Goal: Task Accomplishment & Management: Complete application form

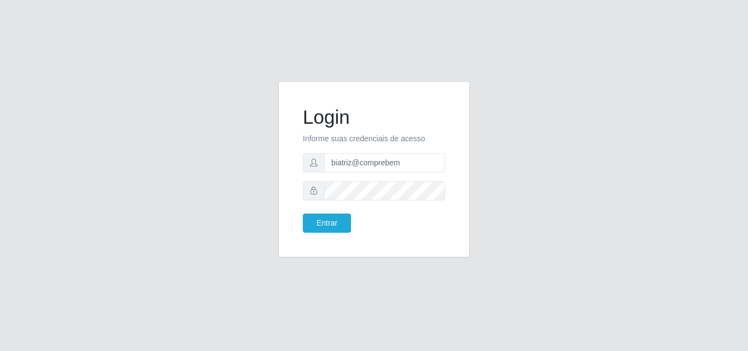
type input "biatriz@comprebem"
click at [303, 214] on button "Entrar" at bounding box center [327, 223] width 48 height 19
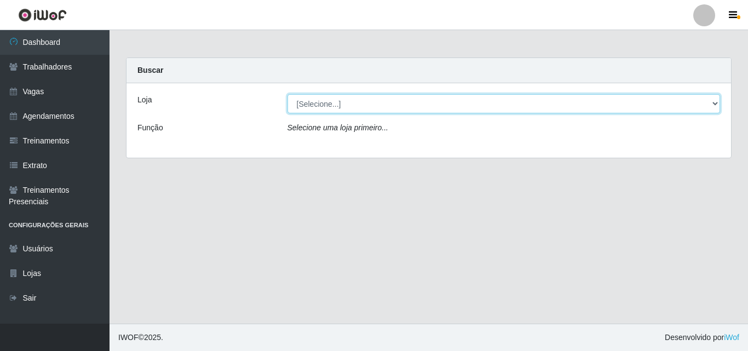
drag, startPoint x: 341, startPoint y: 96, endPoint x: 335, endPoint y: 112, distance: 17.2
click at [341, 96] on select "[Selecione...] Supermercado Compre Bem - Itabaiana" at bounding box center [504, 103] width 433 height 19
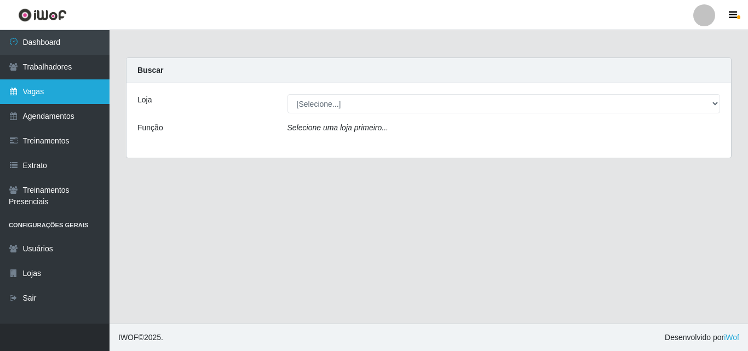
click at [43, 95] on link "Vagas" at bounding box center [55, 91] width 110 height 25
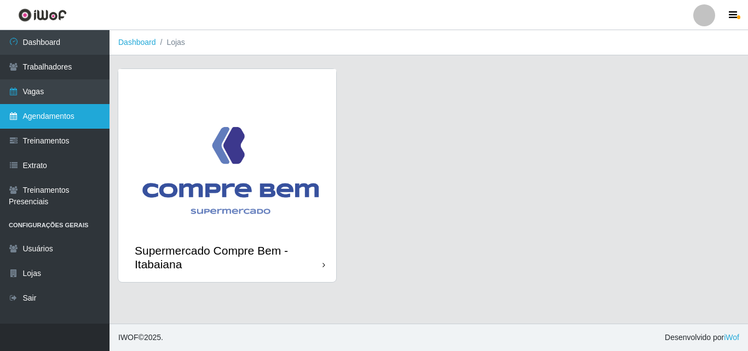
click at [67, 116] on link "Agendamentos" at bounding box center [55, 116] width 110 height 25
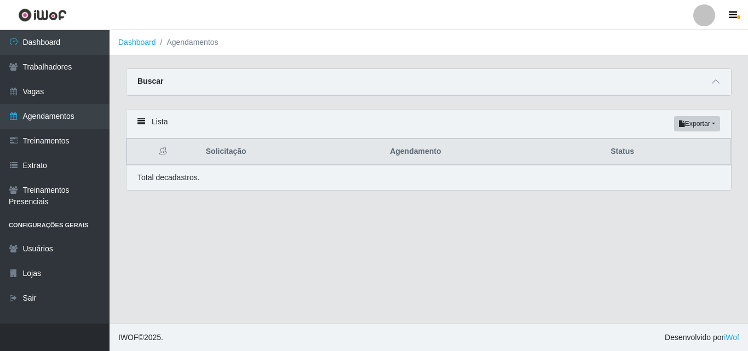
click at [244, 183] on div "Total de cadastros." at bounding box center [428, 178] width 583 height 12
click at [70, 126] on link "Agendamentos" at bounding box center [55, 116] width 110 height 25
click at [716, 83] on icon at bounding box center [716, 82] width 8 height 8
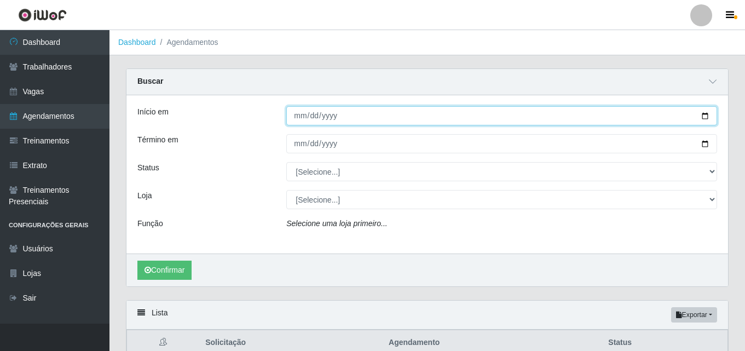
click at [701, 113] on input "Início em" at bounding box center [501, 115] width 431 height 19
type input "[DATE]"
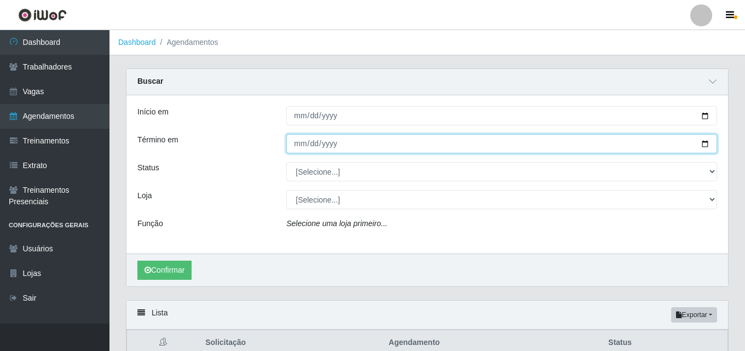
click at [709, 137] on input "Término em" at bounding box center [501, 143] width 431 height 19
click at [708, 142] on input "Término em" at bounding box center [501, 143] width 431 height 19
type input "[DATE]"
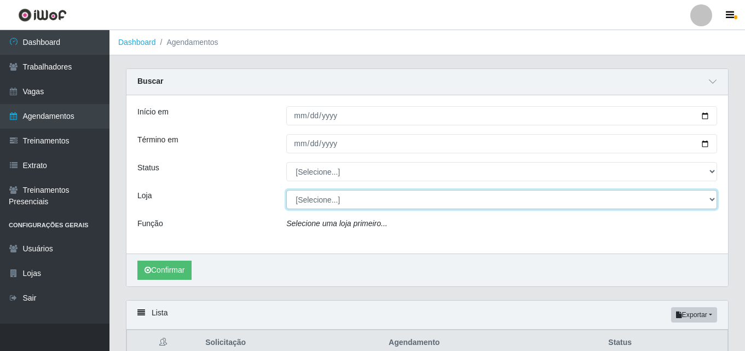
drag, startPoint x: 313, startPoint y: 193, endPoint x: 311, endPoint y: 209, distance: 16.0
click at [313, 194] on select "[Selecione...] Supermercado Compre Bem - Itabaiana" at bounding box center [501, 199] width 431 height 19
select select "264"
click at [286, 191] on select "[Selecione...] Supermercado Compre Bem - Itabaiana" at bounding box center [501, 199] width 431 height 19
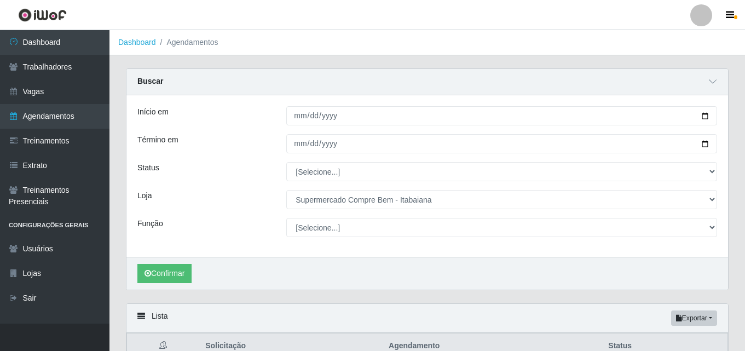
drag, startPoint x: 351, startPoint y: 155, endPoint x: 346, endPoint y: 171, distance: 17.2
click at [349, 159] on div "Início em [DATE] Término em [DATE] Status [Selecione...] AGENDADO AGUARDANDO LI…" at bounding box center [428, 176] width 602 height 162
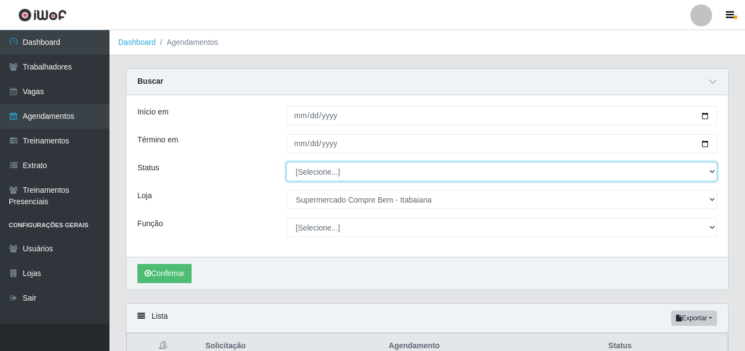
drag, startPoint x: 341, startPoint y: 172, endPoint x: 336, endPoint y: 177, distance: 7.0
click at [339, 174] on select "[Selecione...] AGENDADO AGUARDANDO LIBERAR EM ANDAMENTO EM REVISÃO FINALIZADO C…" at bounding box center [501, 171] width 431 height 19
select select "AGENDADO"
click at [286, 163] on select "[Selecione...] AGENDADO AGUARDANDO LIBERAR EM ANDAMENTO EM REVISÃO FINALIZADO C…" at bounding box center [501, 171] width 431 height 19
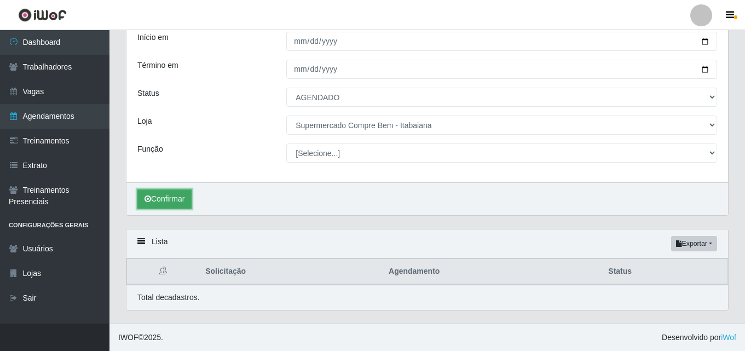
click at [157, 202] on button "Confirmar" at bounding box center [164, 198] width 54 height 19
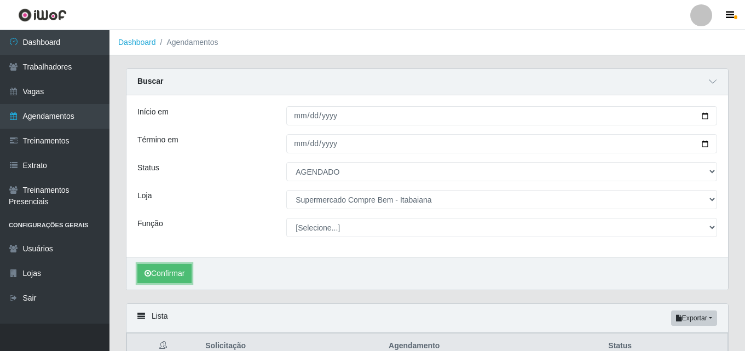
scroll to position [75, 0]
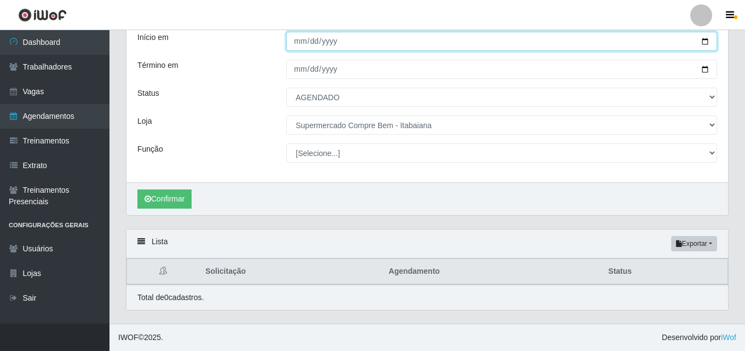
click at [356, 38] on input "[DATE]" at bounding box center [501, 41] width 431 height 19
click at [710, 38] on input "[DATE]" at bounding box center [501, 41] width 431 height 19
click at [708, 43] on input "[DATE]" at bounding box center [501, 41] width 431 height 19
type input "[DATE]"
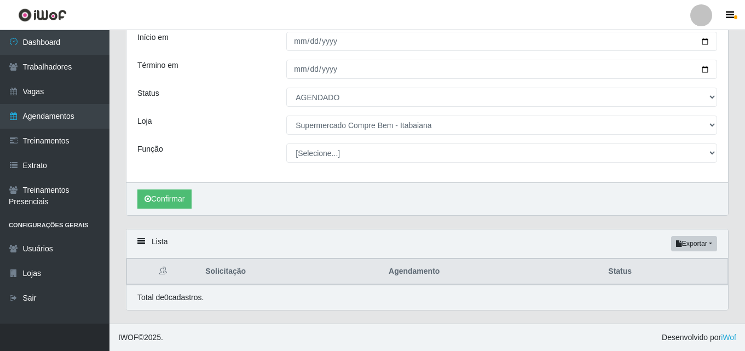
click at [345, 60] on div "Início em [DATE] Término em [DATE] Status [Selecione...] AGENDADO AGUARDANDO LI…" at bounding box center [428, 102] width 602 height 162
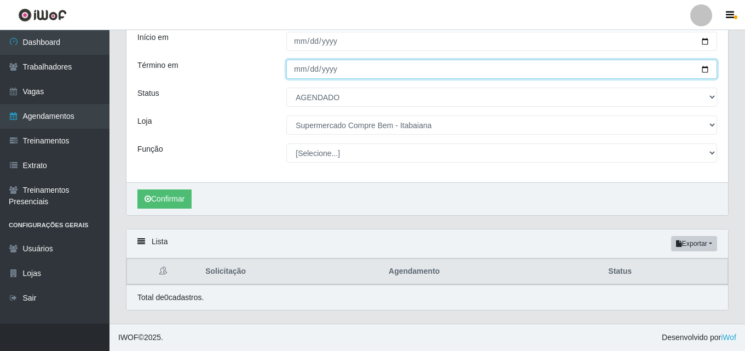
click at [344, 70] on input "[DATE]" at bounding box center [501, 69] width 431 height 19
click at [704, 74] on input "[DATE]" at bounding box center [501, 69] width 431 height 19
type input "[DATE]"
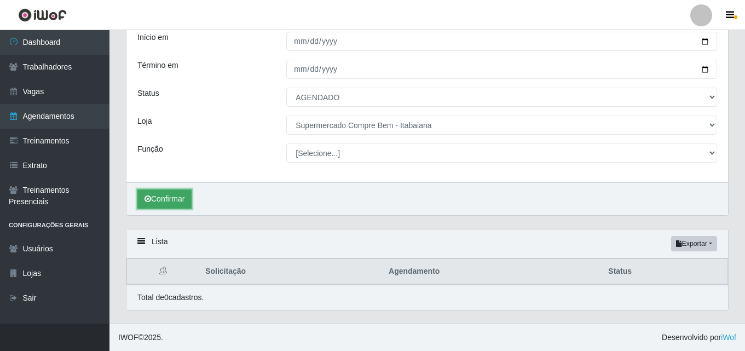
click at [178, 200] on button "Confirmar" at bounding box center [164, 198] width 54 height 19
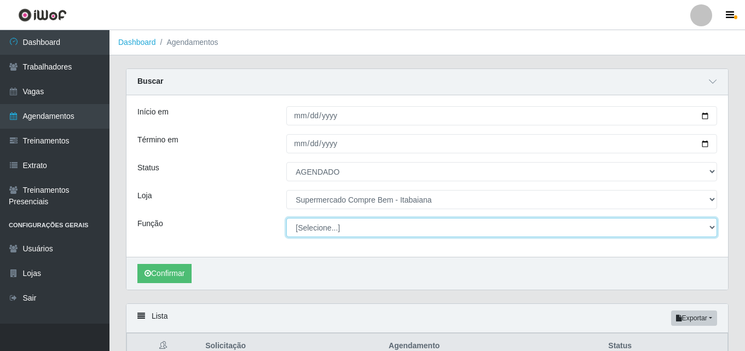
click at [343, 232] on select "[Selecione...] ASG ASG + ASG ++ Auxiliar de Estacionamento Auxiliar de Estacion…" at bounding box center [501, 227] width 431 height 19
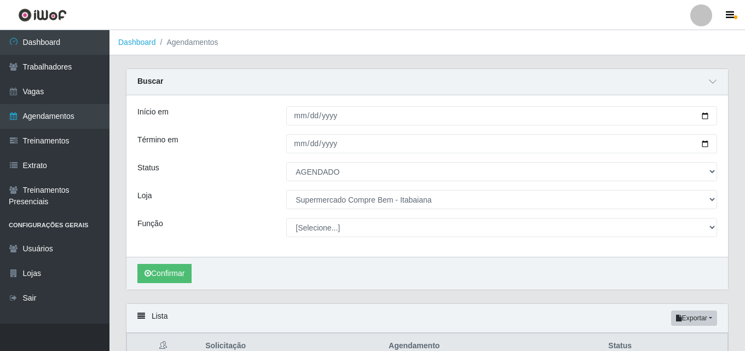
click at [171, 202] on div "Loja" at bounding box center [203, 199] width 149 height 19
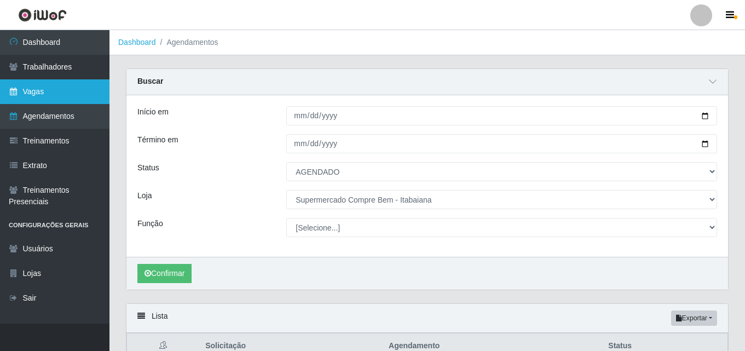
click at [63, 96] on link "Vagas" at bounding box center [55, 91] width 110 height 25
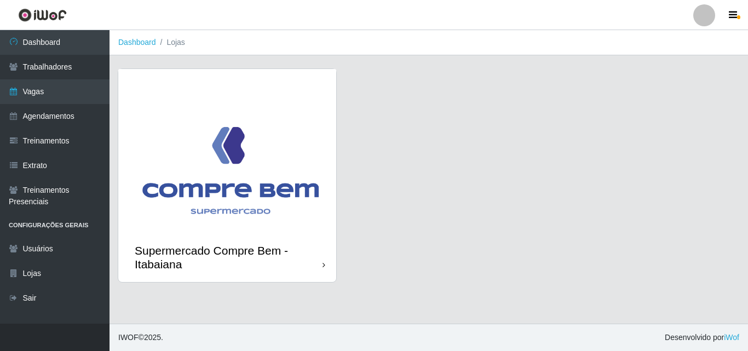
click at [286, 261] on div "Supermercado Compre Bem - Itabaiana" at bounding box center [229, 257] width 188 height 27
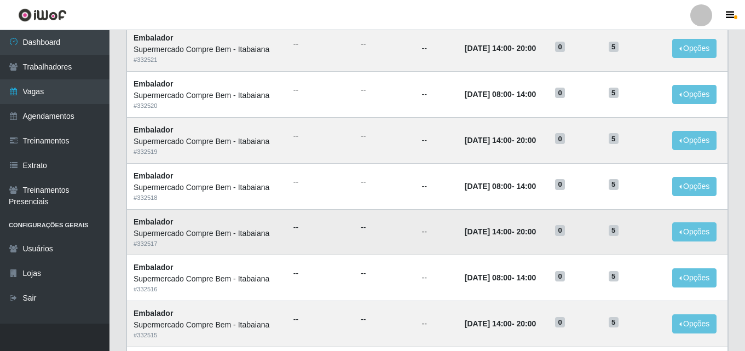
scroll to position [30, 0]
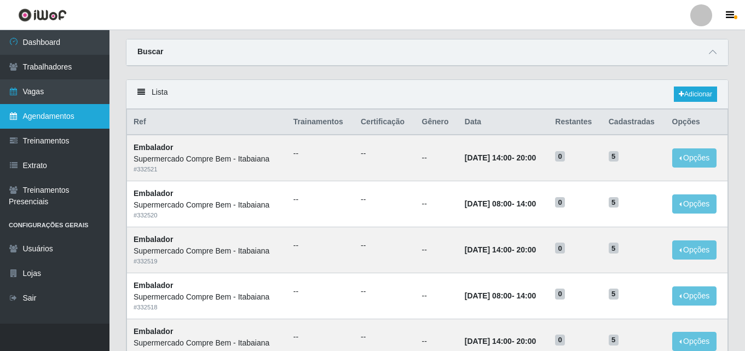
click at [80, 118] on link "Agendamentos" at bounding box center [55, 116] width 110 height 25
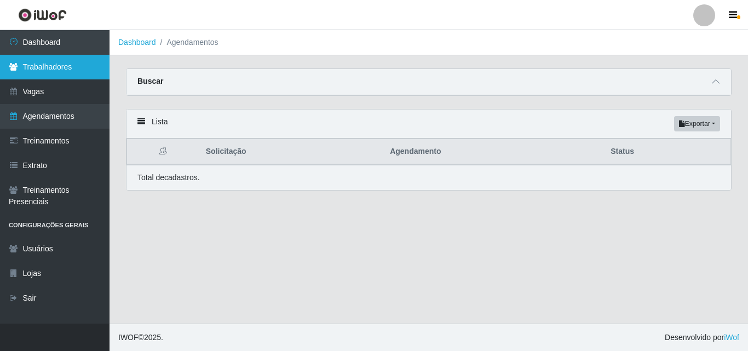
click at [63, 72] on link "Trabalhadores" at bounding box center [55, 67] width 110 height 25
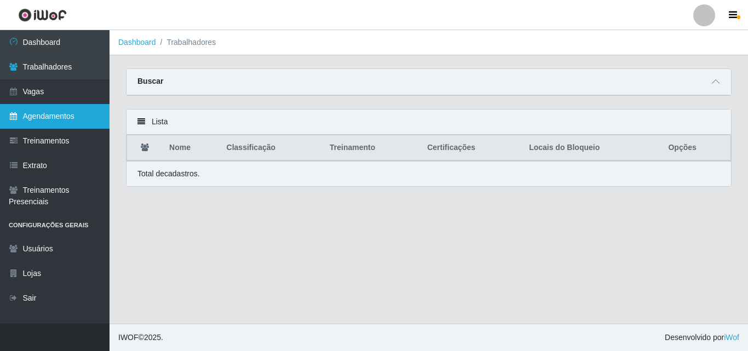
click at [73, 122] on link "Agendamentos" at bounding box center [55, 116] width 110 height 25
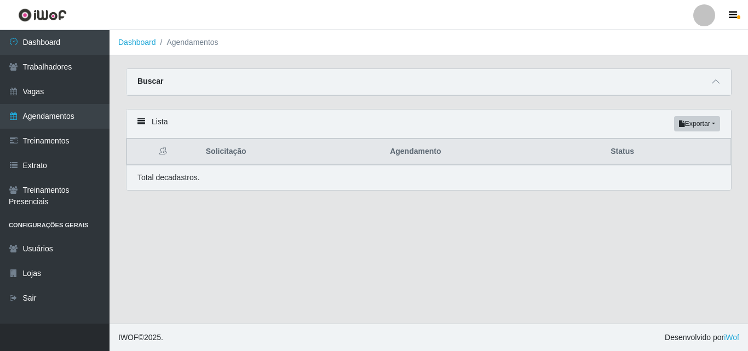
click at [723, 78] on div "Buscar" at bounding box center [429, 82] width 605 height 26
click at [718, 83] on icon at bounding box center [716, 82] width 8 height 8
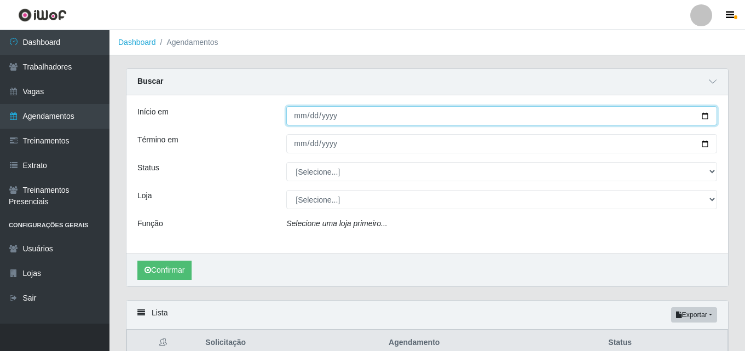
drag, startPoint x: 697, startPoint y: 109, endPoint x: 694, endPoint y: 115, distance: 6.6
click at [695, 112] on input "Início em" at bounding box center [501, 115] width 431 height 19
click at [702, 116] on input "Início em" at bounding box center [501, 115] width 431 height 19
type input "[DATE]"
drag, startPoint x: 370, startPoint y: 115, endPoint x: 365, endPoint y: 121, distance: 7.8
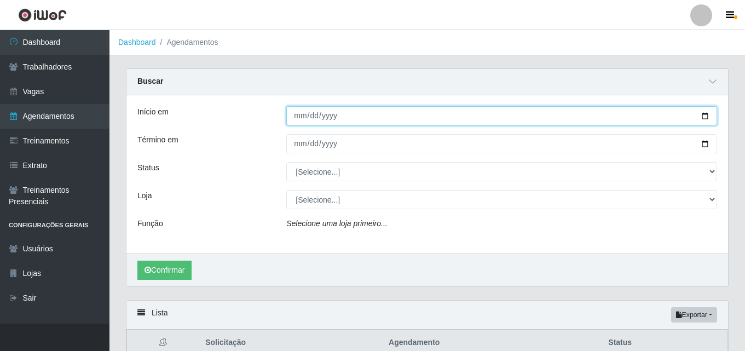
click at [370, 115] on input "[DATE]" at bounding box center [501, 115] width 431 height 19
click at [710, 116] on input "[DATE]" at bounding box center [501, 115] width 431 height 19
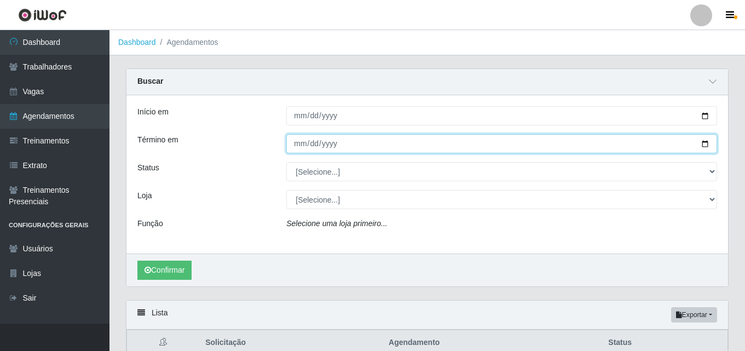
drag, startPoint x: 707, startPoint y: 138, endPoint x: 710, endPoint y: 150, distance: 12.5
click at [709, 147] on input "Término em" at bounding box center [501, 143] width 431 height 19
click at [707, 143] on input "Término em" at bounding box center [501, 143] width 431 height 19
type input "[DATE]"
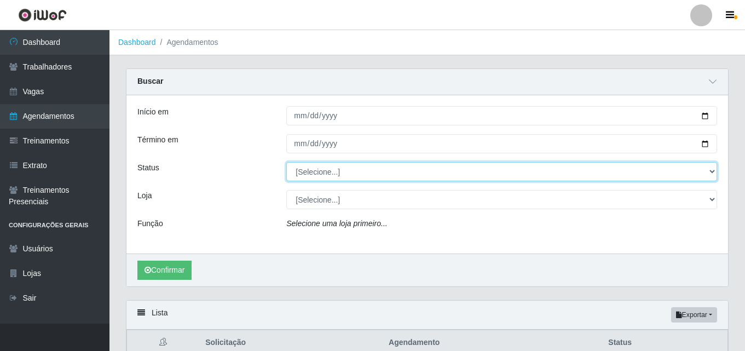
drag, startPoint x: 358, startPoint y: 172, endPoint x: 358, endPoint y: 180, distance: 8.2
click at [358, 175] on select "[Selecione...] AGENDADO AGUARDANDO LIBERAR EM ANDAMENTO EM REVISÃO FINALIZADO C…" at bounding box center [501, 171] width 431 height 19
select select "AGENDADO"
click at [286, 163] on select "[Selecione...] AGENDADO AGUARDANDO LIBERAR EM ANDAMENTO EM REVISÃO FINALIZADO C…" at bounding box center [501, 171] width 431 height 19
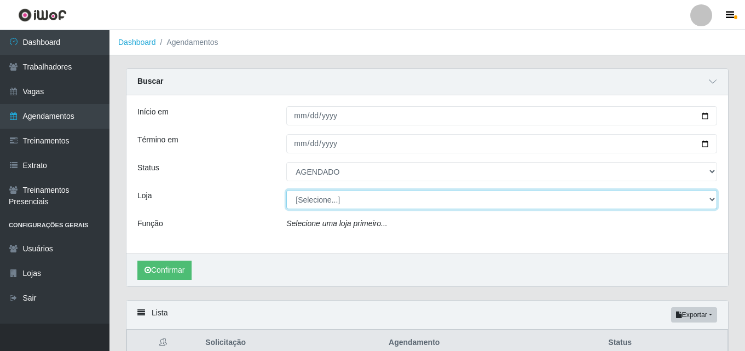
click at [336, 206] on select "[Selecione...] Supermercado Compre Bem - Itabaiana" at bounding box center [501, 199] width 431 height 19
select select "264"
click at [286, 191] on select "[Selecione...] Supermercado Compre Bem - Itabaiana" at bounding box center [501, 199] width 431 height 19
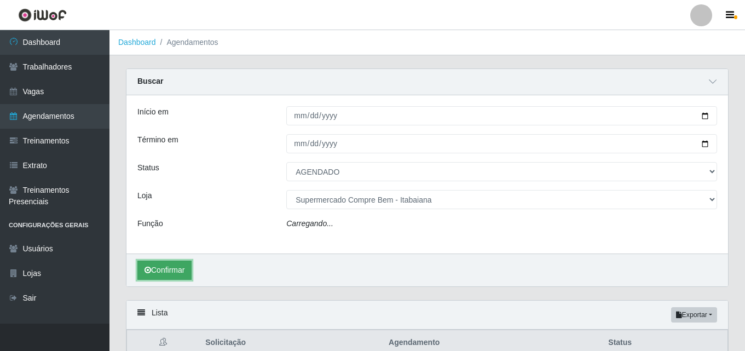
click at [173, 268] on button "Confirmar" at bounding box center [164, 270] width 54 height 19
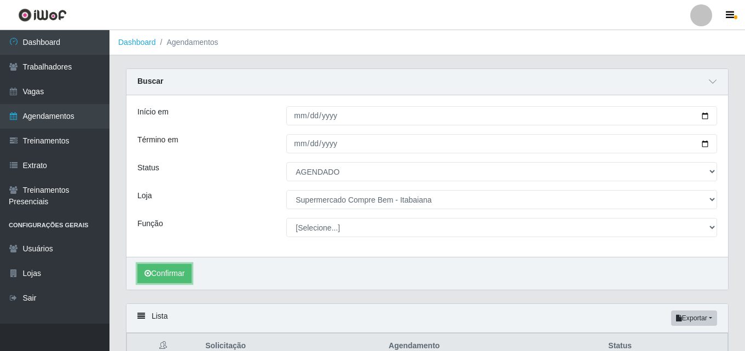
scroll to position [75, 0]
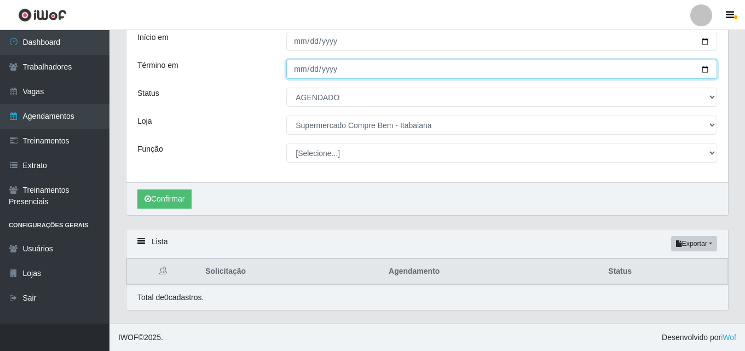
click at [707, 68] on input "[DATE]" at bounding box center [501, 69] width 431 height 19
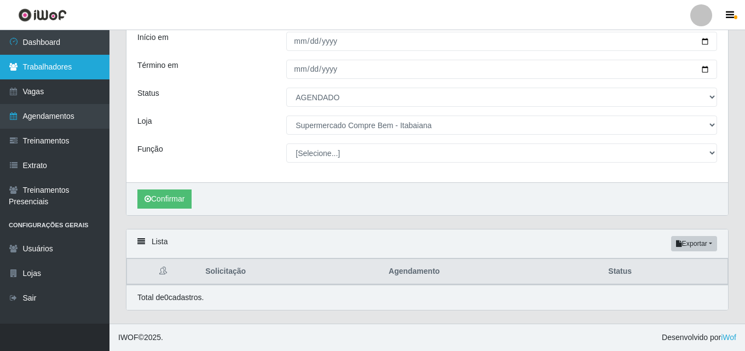
click at [42, 70] on link "Trabalhadores" at bounding box center [55, 67] width 110 height 25
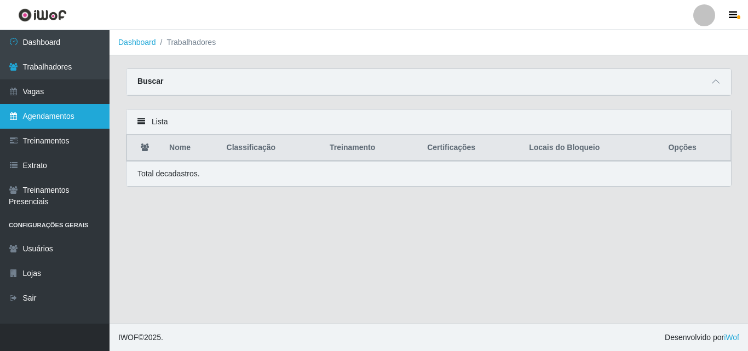
click at [51, 115] on link "Agendamentos" at bounding box center [55, 116] width 110 height 25
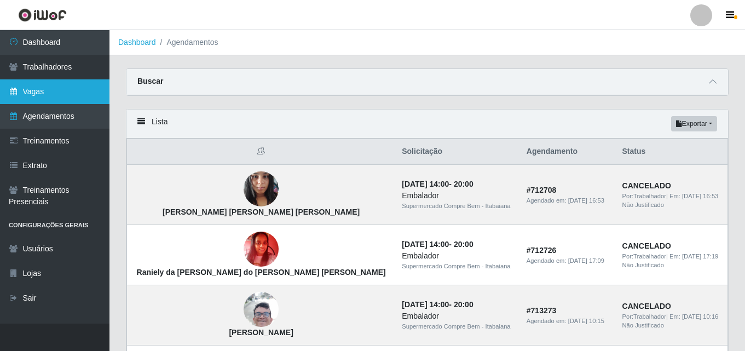
click at [45, 97] on link "Vagas" at bounding box center [55, 91] width 110 height 25
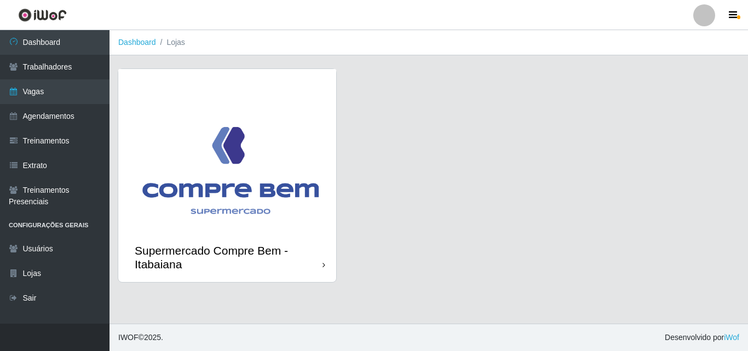
click at [265, 185] on img at bounding box center [227, 151] width 218 height 164
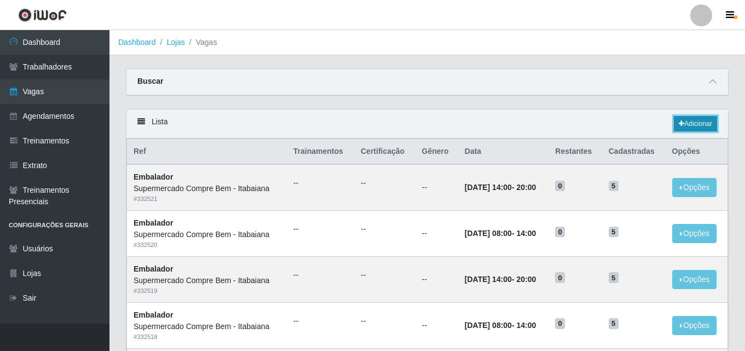
click at [696, 125] on link "Adicionar" at bounding box center [695, 123] width 43 height 15
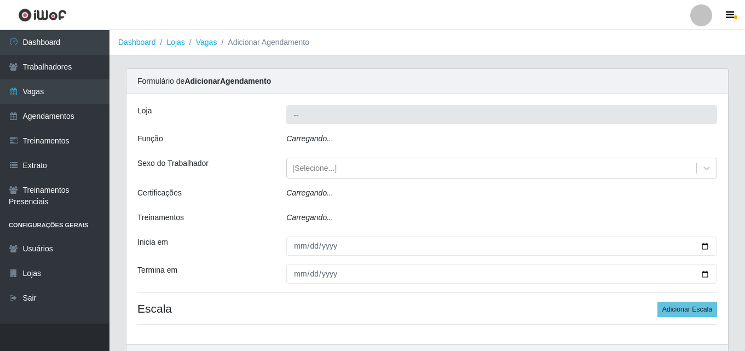
type input "Supermercado Compre Bem - Itabaiana"
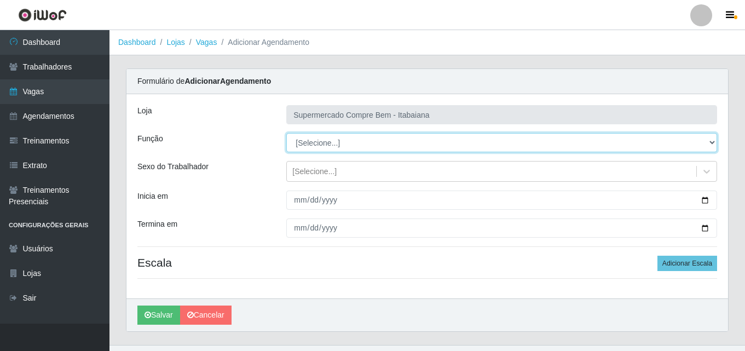
click at [310, 137] on select "[Selecione...] ASG ASG + ASG ++ Auxiliar de Estacionamento Auxiliar de Estacion…" at bounding box center [501, 142] width 431 height 19
select select "1"
click at [286, 133] on select "[Selecione...] ASG ASG + ASG ++ Auxiliar de Estacionamento Auxiliar de Estacion…" at bounding box center [501, 142] width 431 height 19
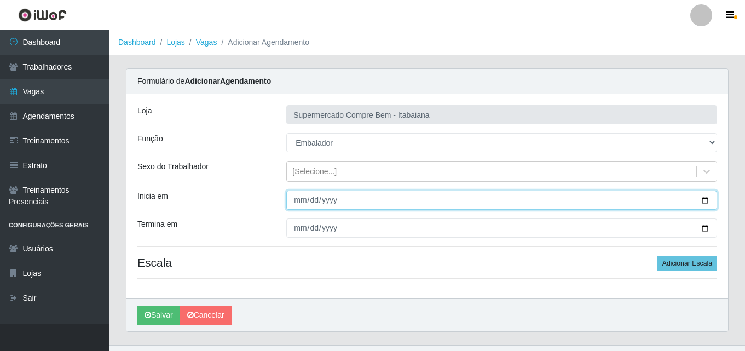
click at [708, 203] on input "Inicia em" at bounding box center [501, 200] width 431 height 19
type input "[DATE]"
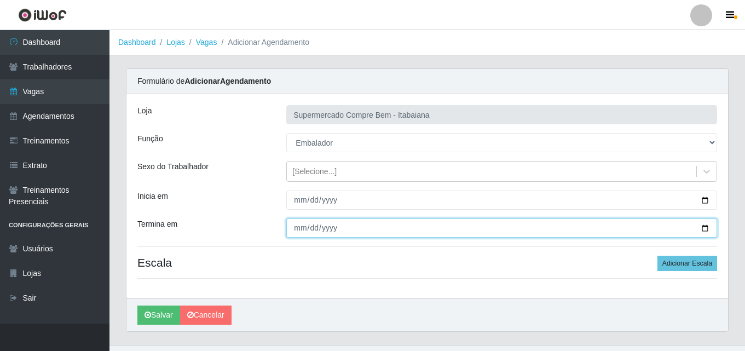
click at [712, 223] on input "Termina em" at bounding box center [501, 228] width 431 height 19
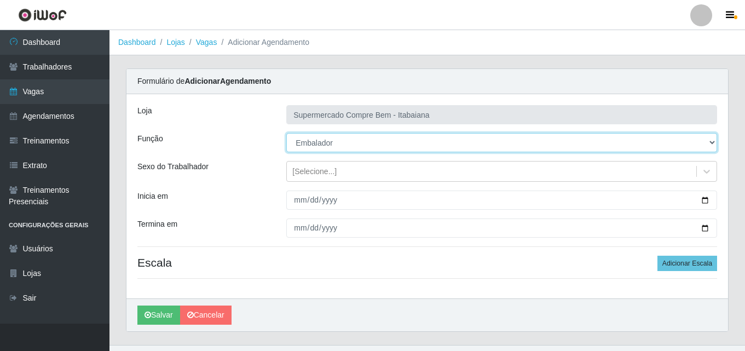
click at [705, 151] on select "[Selecione...] ASG ASG + ASG ++ Auxiliar de Estacionamento Auxiliar de Estacion…" at bounding box center [501, 142] width 431 height 19
select select "70"
click at [286, 133] on select "[Selecione...] ASG ASG + ASG ++ Auxiliar de Estacionamento Auxiliar de Estacion…" at bounding box center [501, 142] width 431 height 19
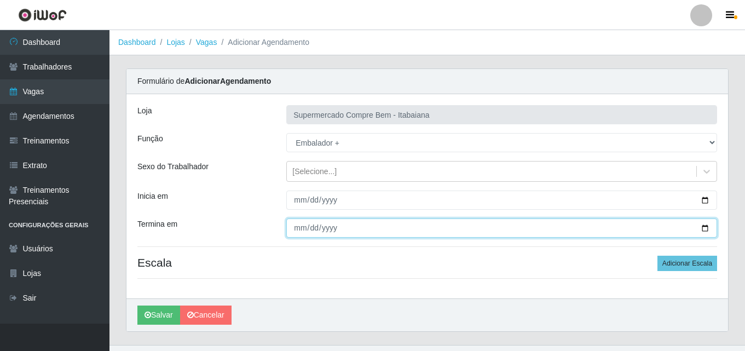
click at [707, 225] on input "Termina em" at bounding box center [501, 228] width 431 height 19
type input "[DATE]"
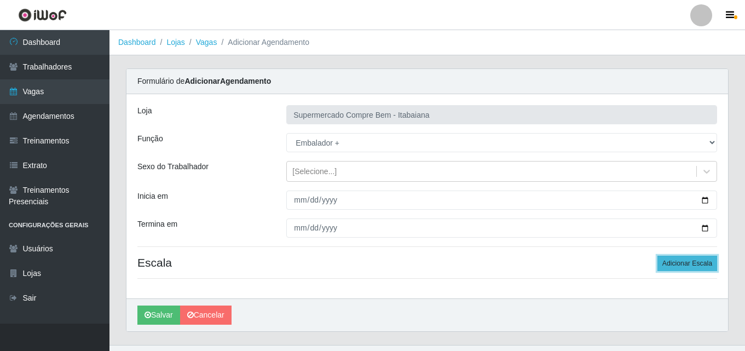
click at [704, 264] on button "Adicionar Escala" at bounding box center [688, 263] width 60 height 15
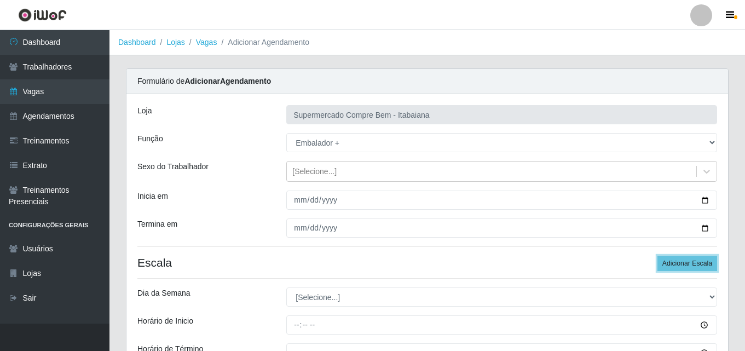
scroll to position [142, 0]
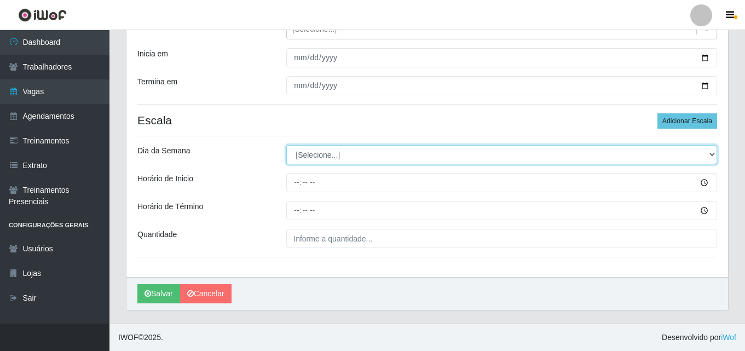
click at [309, 153] on select "[Selecione...] Segunda Terça Quarta Quinta Sexta Sábado Domingo" at bounding box center [501, 154] width 431 height 19
select select "6"
click at [286, 145] on select "[Selecione...] Segunda Terça Quarta Quinta Sexta Sábado Domingo" at bounding box center [501, 154] width 431 height 19
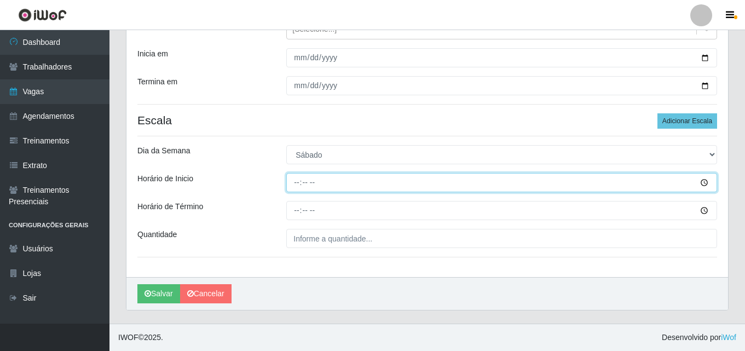
click at [363, 189] on input "Horário de Inicio" at bounding box center [501, 182] width 431 height 19
type input "08:00"
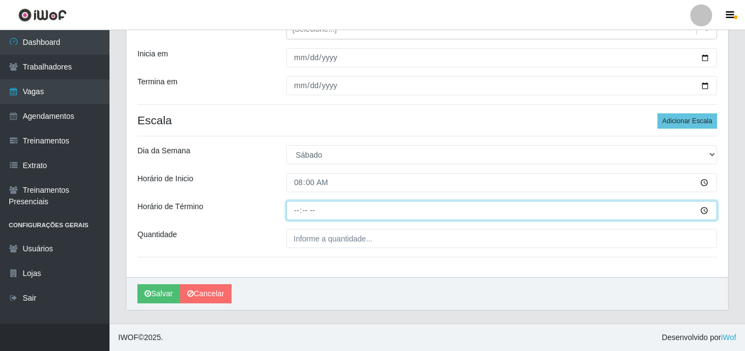
type input "14:00"
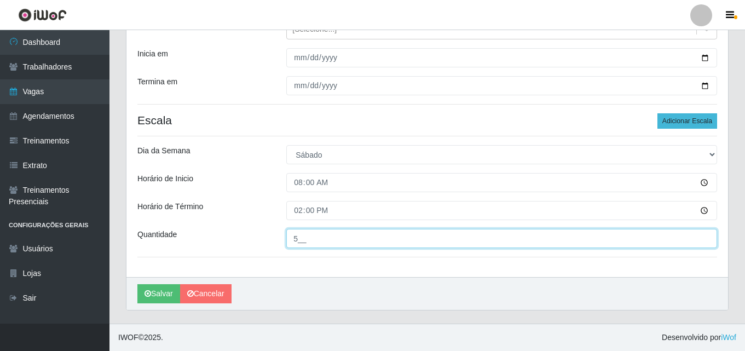
type input "5__"
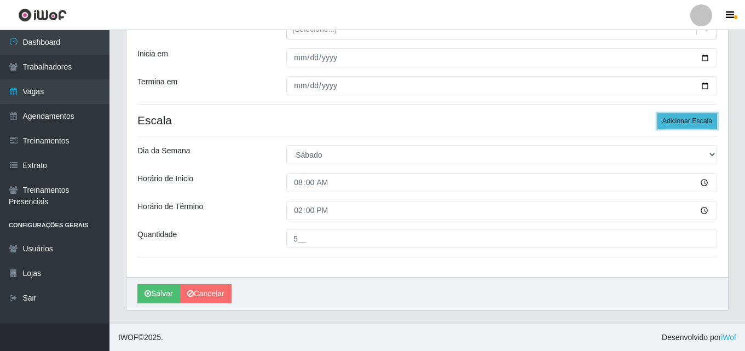
click at [678, 118] on button "Adicionar Escala" at bounding box center [688, 120] width 60 height 15
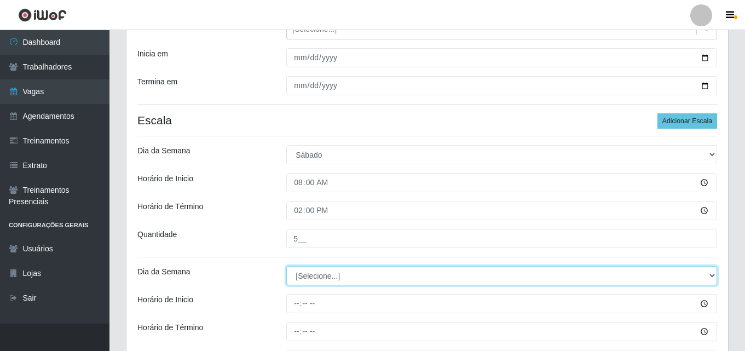
click at [319, 278] on select "[Selecione...] Segunda Terça Quarta Quinta Sexta Sábado Domingo" at bounding box center [501, 275] width 431 height 19
select select "6"
click at [286, 266] on select "[Selecione...] Segunda Terça Quarta Quinta Sexta Sábado Domingo" at bounding box center [501, 275] width 431 height 19
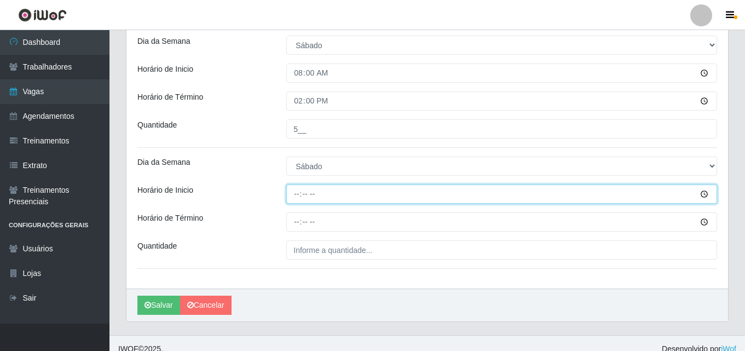
click at [291, 193] on input "Horário de Inicio" at bounding box center [501, 194] width 431 height 19
click at [296, 194] on input "Horário de Inicio" at bounding box center [501, 194] width 431 height 19
type input "14:00"
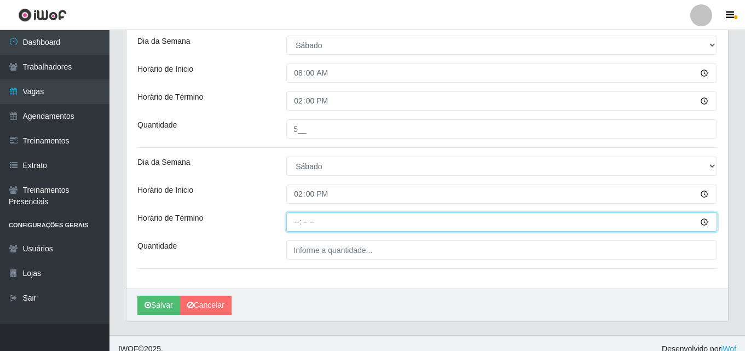
type input "20:00"
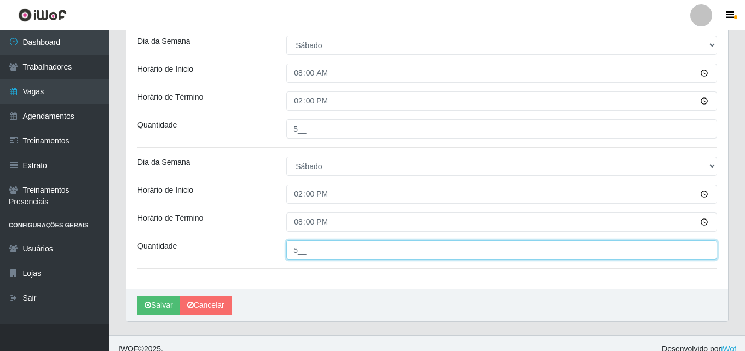
scroll to position [142, 0]
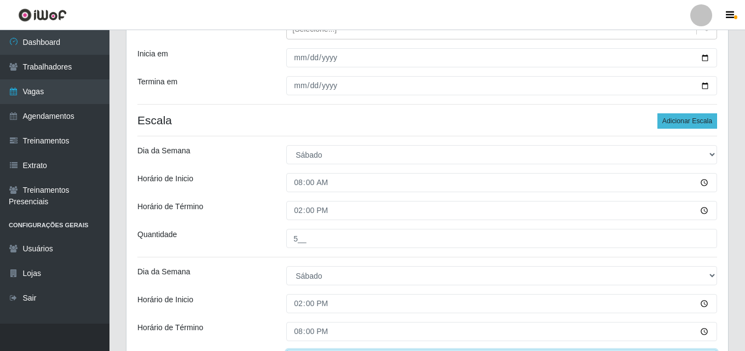
type input "5__"
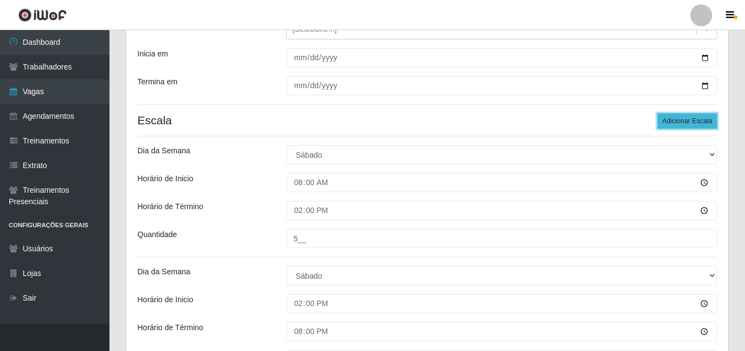
click at [667, 123] on button "Adicionar Escala" at bounding box center [688, 120] width 60 height 15
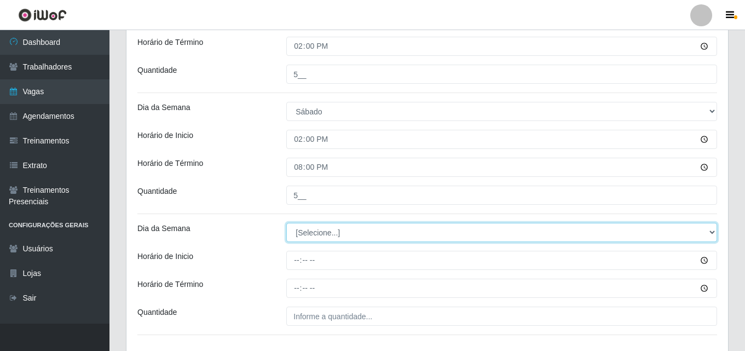
click at [332, 235] on select "[Selecione...] Segunda Terça Quarta Quinta Sexta Sábado Domingo" at bounding box center [501, 232] width 431 height 19
select select "6"
click at [286, 223] on select "[Selecione...] Segunda Terça Quarta Quinta Sexta Sábado Domingo" at bounding box center [501, 232] width 431 height 19
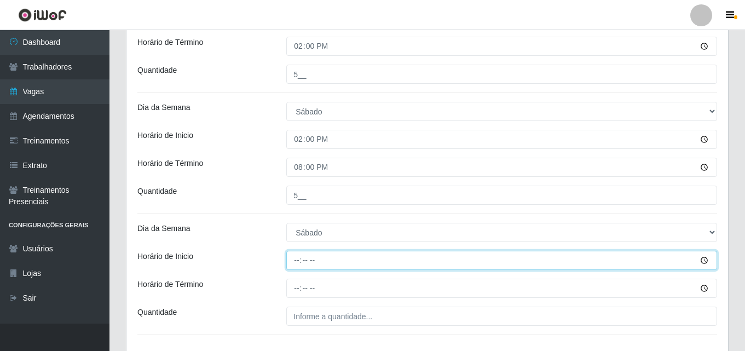
click at [296, 266] on input "Horário de Inicio" at bounding box center [501, 260] width 431 height 19
type input "07:00"
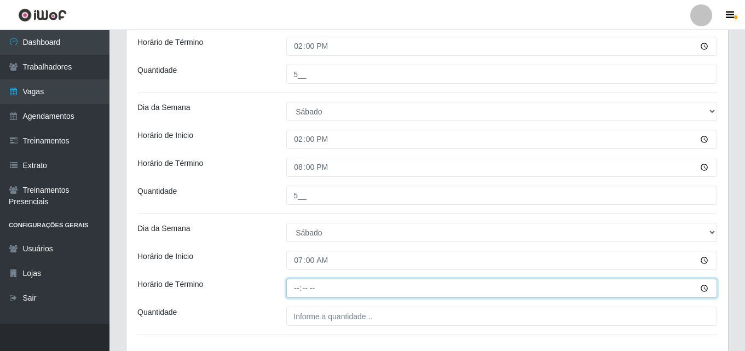
click at [296, 290] on input "Horário de Término" at bounding box center [501, 288] width 431 height 19
type input "13:00"
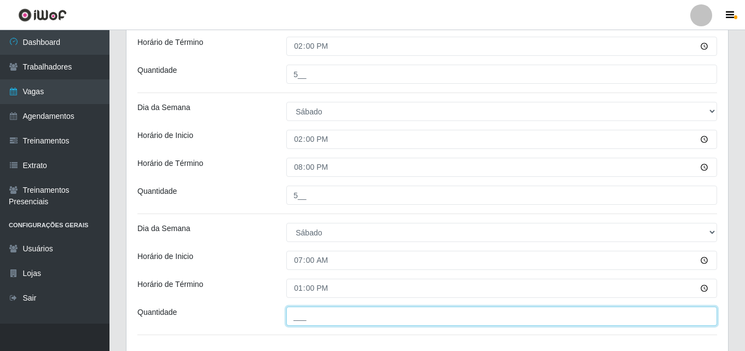
click at [325, 318] on input "___" at bounding box center [501, 316] width 431 height 19
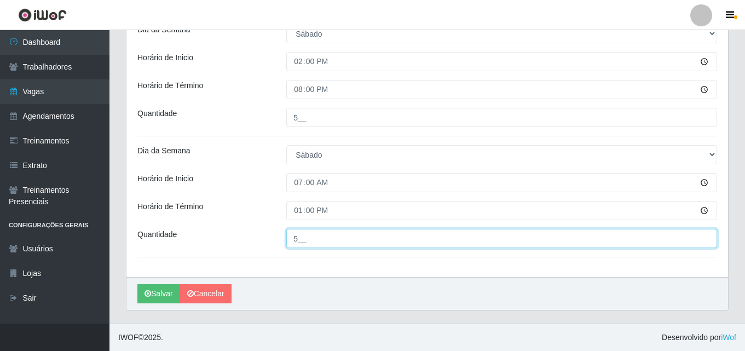
scroll to position [275, 0]
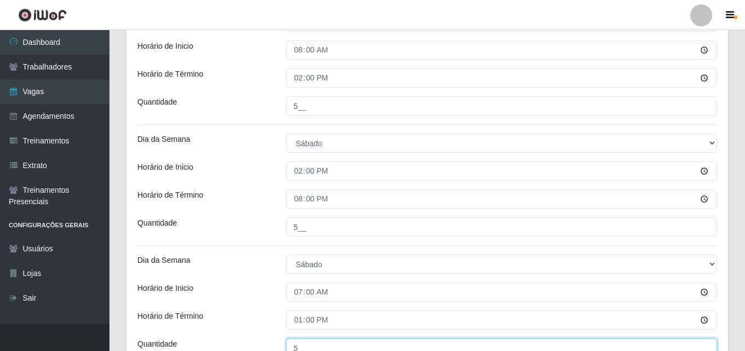
type input "5__"
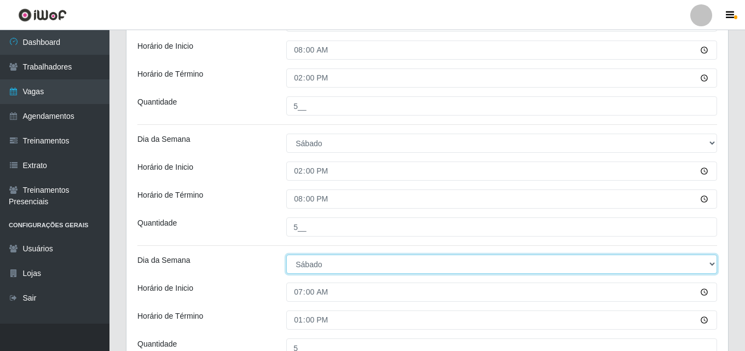
click at [383, 261] on select "[Selecione...] Segunda Terça Quarta Quinta Sexta Sábado Domingo" at bounding box center [501, 264] width 431 height 19
select select "0"
click at [286, 255] on select "[Selecione...] Segunda Terça Quarta Quinta Sexta Sábado Domingo" at bounding box center [501, 264] width 431 height 19
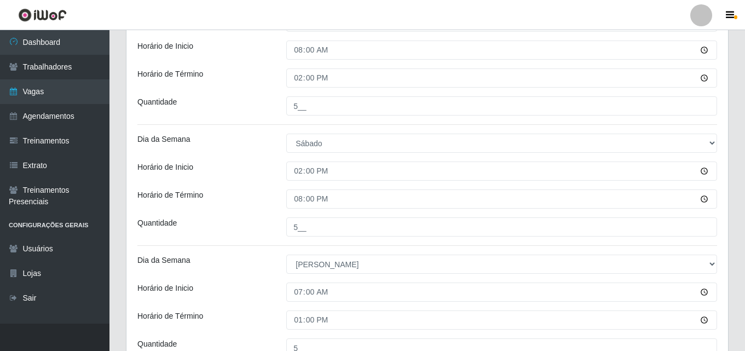
click at [264, 264] on div "Dia da Semana" at bounding box center [203, 264] width 149 height 19
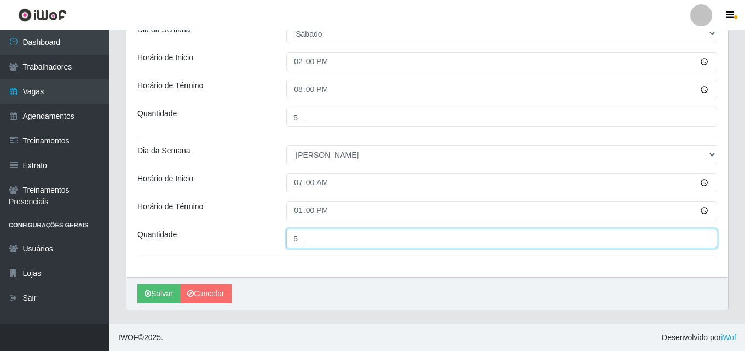
click at [302, 235] on input "5__" at bounding box center [501, 238] width 431 height 19
type input "4__"
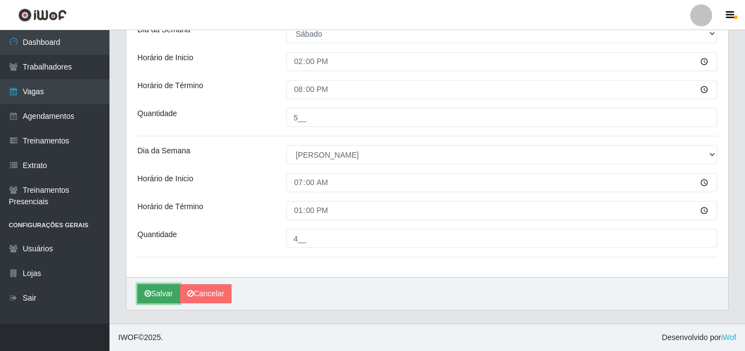
click at [148, 292] on icon "submit" at bounding box center [148, 294] width 7 height 8
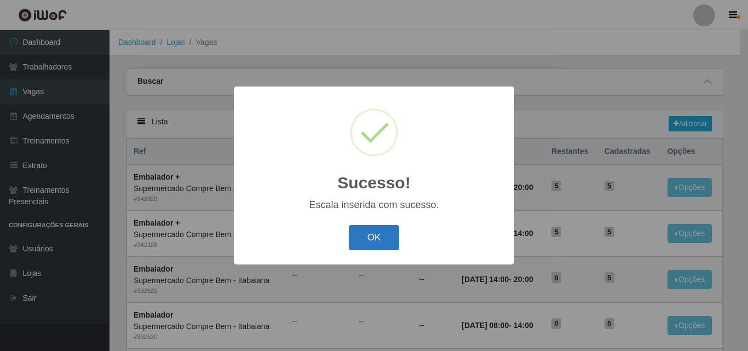
click at [383, 234] on button "OK" at bounding box center [374, 238] width 51 height 26
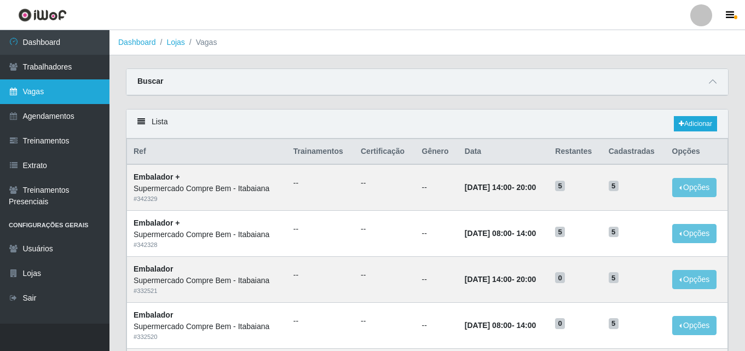
click at [91, 98] on link "Vagas" at bounding box center [55, 91] width 110 height 25
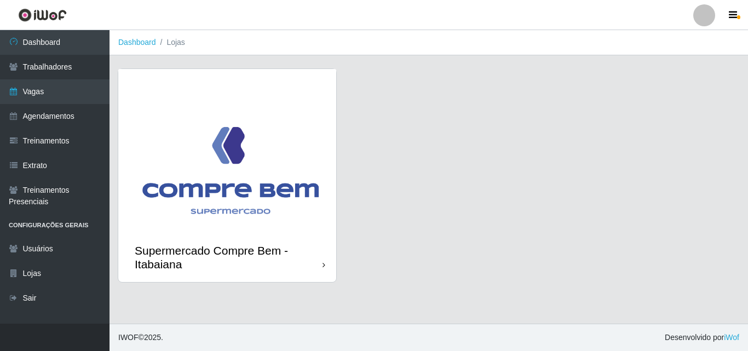
click at [254, 132] on img at bounding box center [227, 151] width 218 height 164
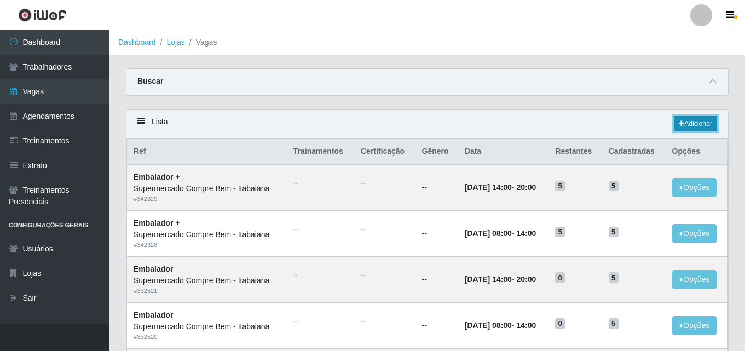
click at [703, 124] on link "Adicionar" at bounding box center [695, 123] width 43 height 15
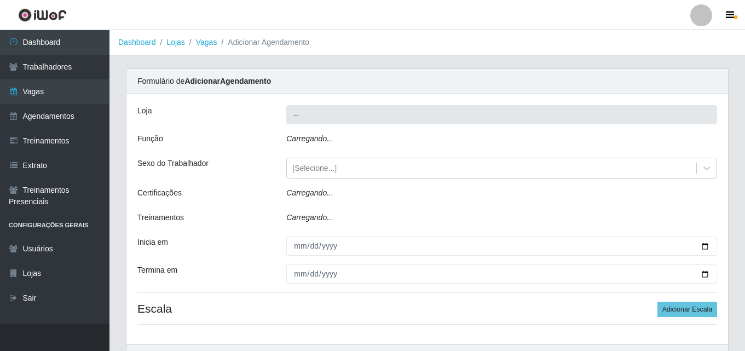
type input "Supermercado Compre Bem - Itabaiana"
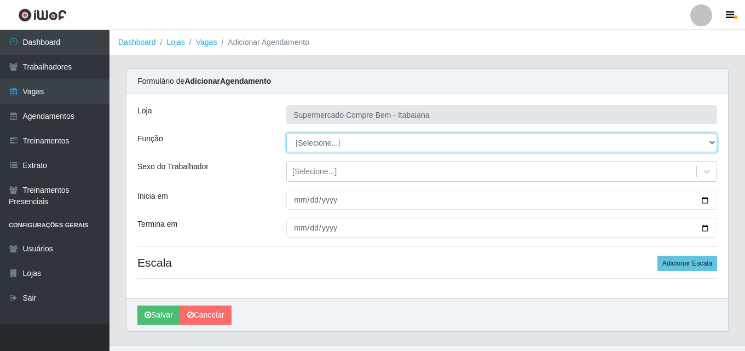
click at [710, 148] on select "[Selecione...] ASG ASG + ASG ++ Auxiliar de Estacionamento Auxiliar de Estacion…" at bounding box center [501, 142] width 431 height 19
select select "70"
click at [286, 133] on select "[Selecione...] ASG ASG + ASG ++ Auxiliar de Estacionamento Auxiliar de Estacion…" at bounding box center [501, 142] width 431 height 19
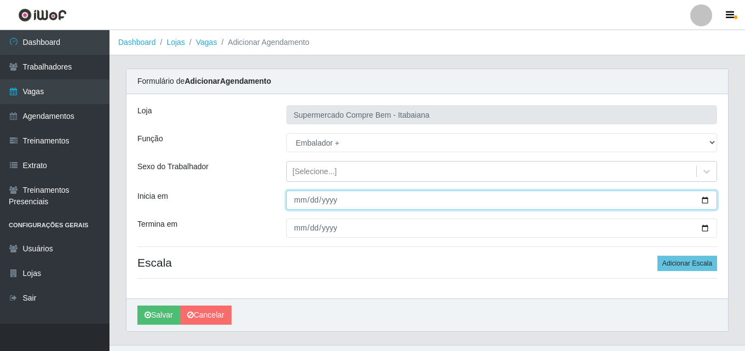
click at [706, 199] on input "Inicia em" at bounding box center [501, 200] width 431 height 19
type input "[DATE]"
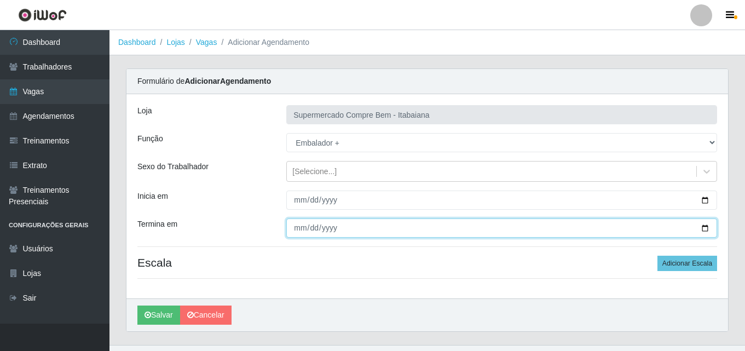
click at [710, 228] on input "Termina em" at bounding box center [501, 228] width 431 height 19
click at [703, 228] on input "Termina em" at bounding box center [501, 228] width 431 height 19
type input "[DATE]"
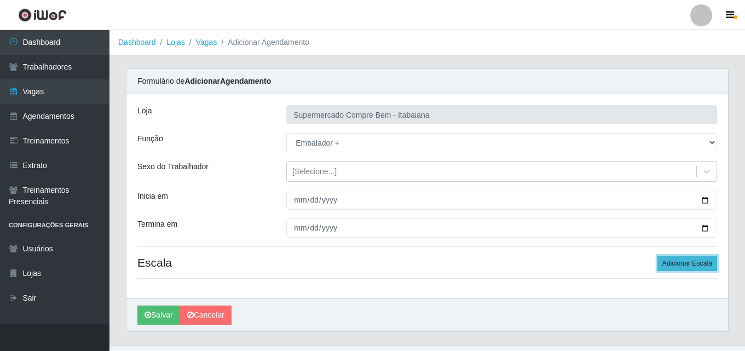
click at [681, 262] on button "Adicionar Escala" at bounding box center [688, 263] width 60 height 15
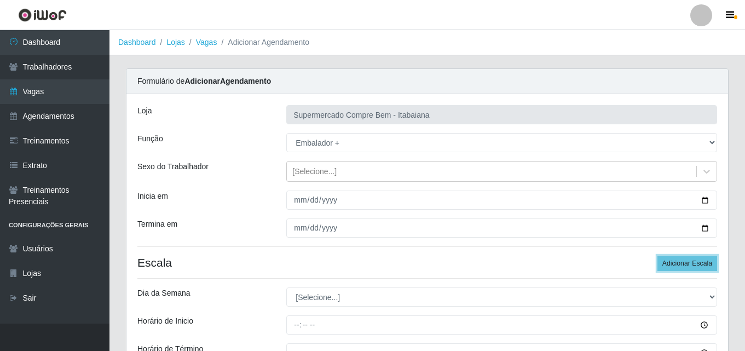
scroll to position [142, 0]
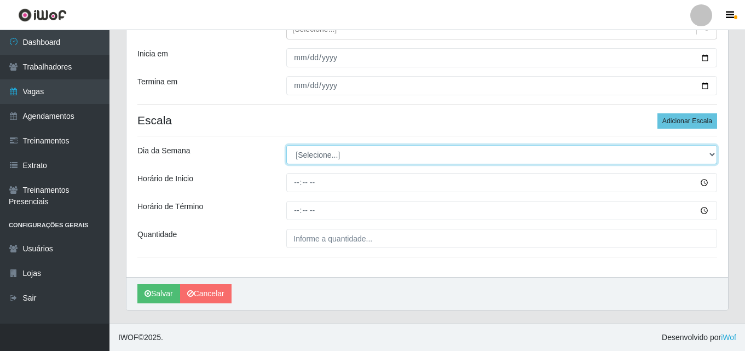
click at [329, 160] on select "[Selecione...] Segunda Terça Quarta Quinta Sexta Sábado Domingo" at bounding box center [501, 154] width 431 height 19
select select "0"
click at [286, 145] on select "[Selecione...] Segunda Terça Quarta Quinta Sexta Sábado Domingo" at bounding box center [501, 154] width 431 height 19
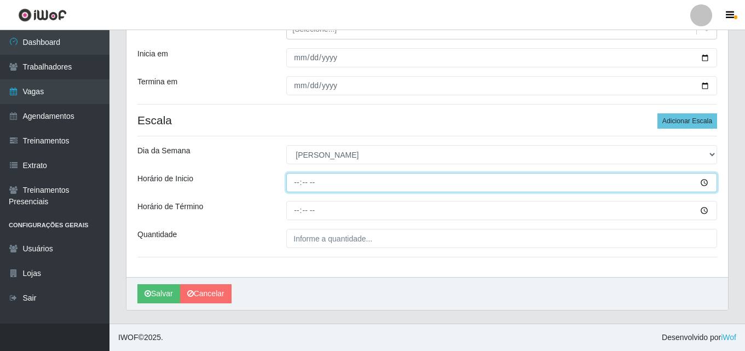
click at [301, 182] on input "Horário de Inicio" at bounding box center [501, 182] width 431 height 19
type input "07:00"
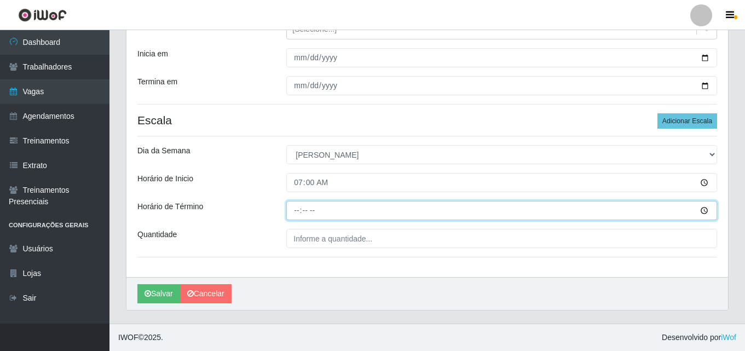
type input "13:00"
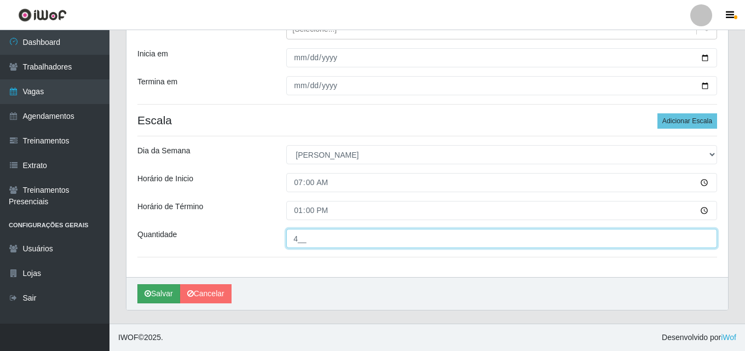
type input "4__"
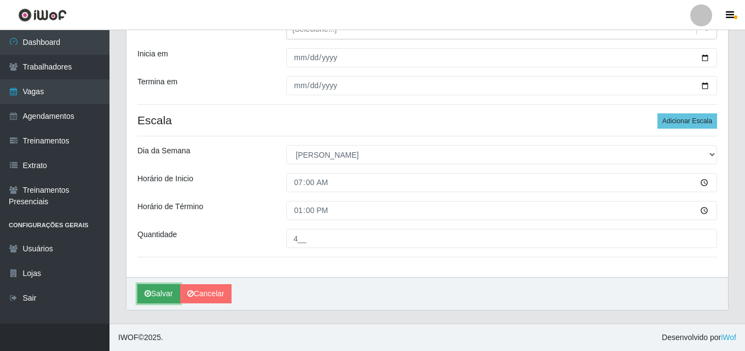
click at [154, 300] on button "Salvar" at bounding box center [158, 293] width 43 height 19
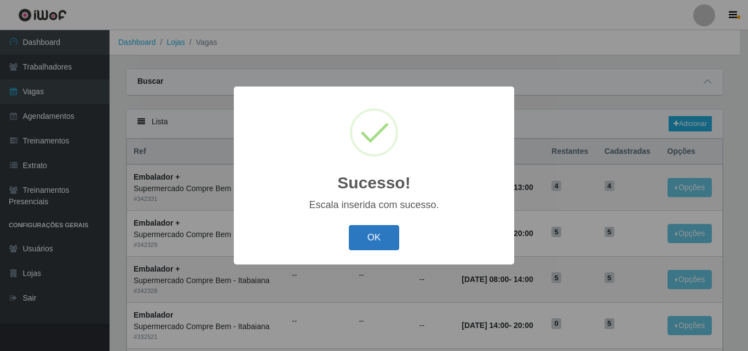
click at [370, 230] on button "OK" at bounding box center [374, 238] width 51 height 26
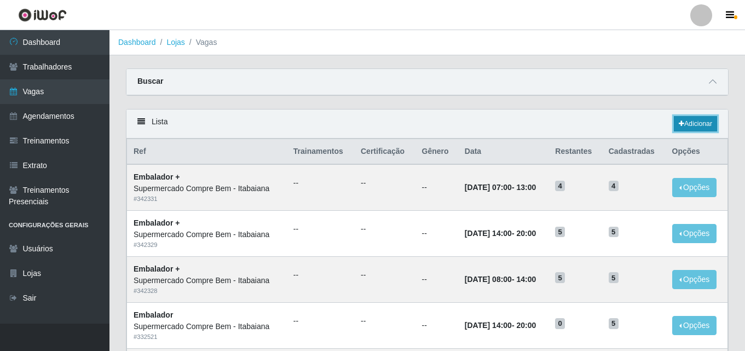
click at [697, 127] on link "Adicionar" at bounding box center [695, 123] width 43 height 15
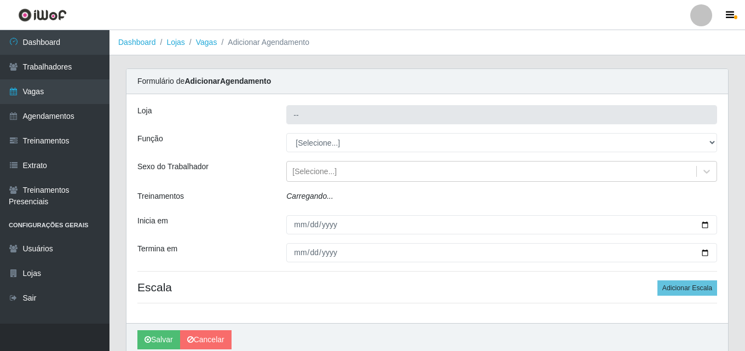
type input "Supermercado Compre Bem - Itabaiana"
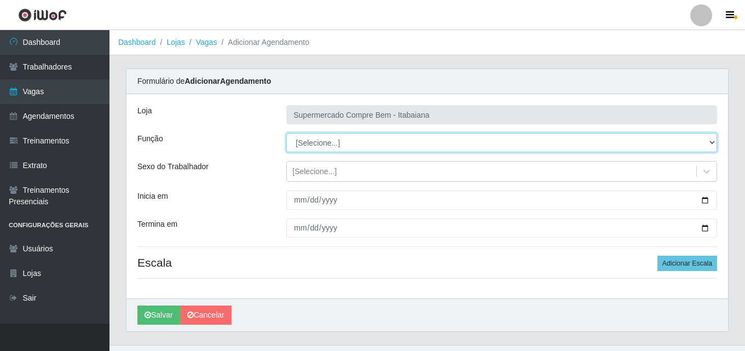
click at [360, 146] on select "[Selecione...] ASG ASG + ASG ++ Auxiliar de Estacionamento Auxiliar de Estacion…" at bounding box center [501, 142] width 431 height 19
select select "82"
click at [286, 133] on select "[Selecione...] ASG ASG + ASG ++ Auxiliar de Estacionamento Auxiliar de Estacion…" at bounding box center [501, 142] width 431 height 19
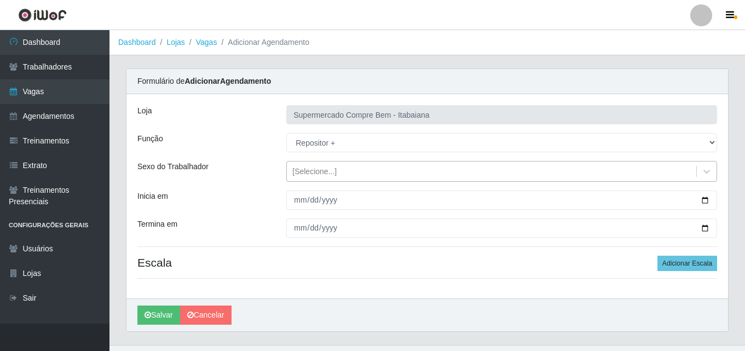
click at [307, 173] on div "[Selecione...]" at bounding box center [314, 172] width 44 height 12
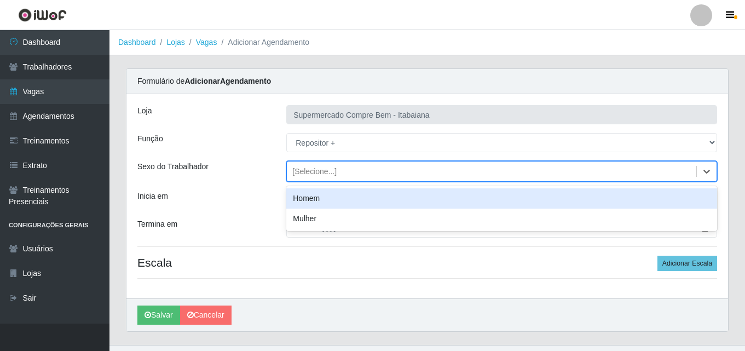
click at [305, 197] on div "Homem" at bounding box center [501, 198] width 431 height 20
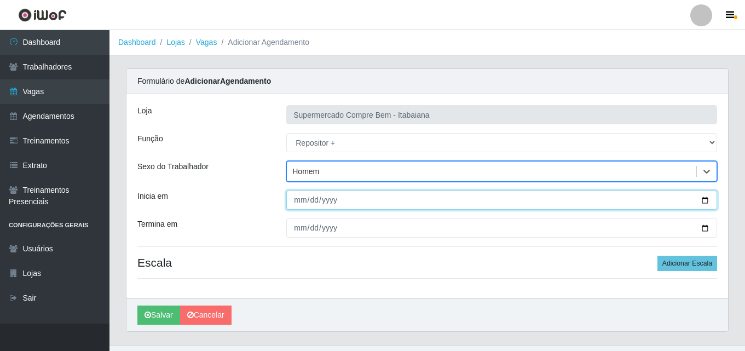
click at [703, 197] on input "Inicia em" at bounding box center [501, 200] width 431 height 19
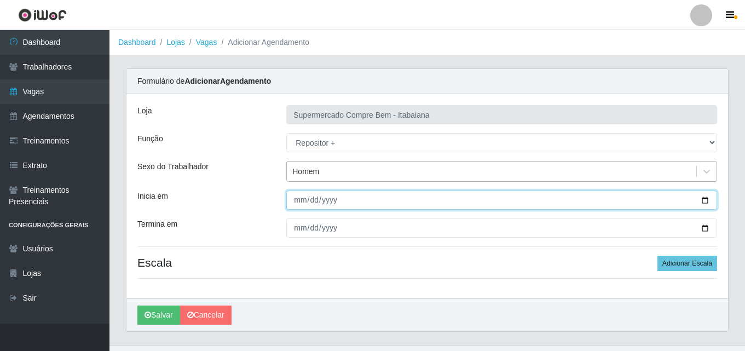
type input "[DATE]"
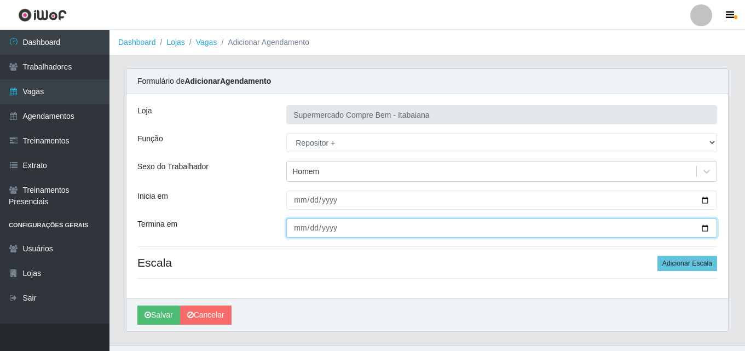
click at [699, 223] on input "Termina em" at bounding box center [501, 228] width 431 height 19
click at [698, 225] on input "Termina em" at bounding box center [501, 228] width 431 height 19
click at [702, 229] on input "Termina em" at bounding box center [501, 228] width 431 height 19
type input "[DATE]"
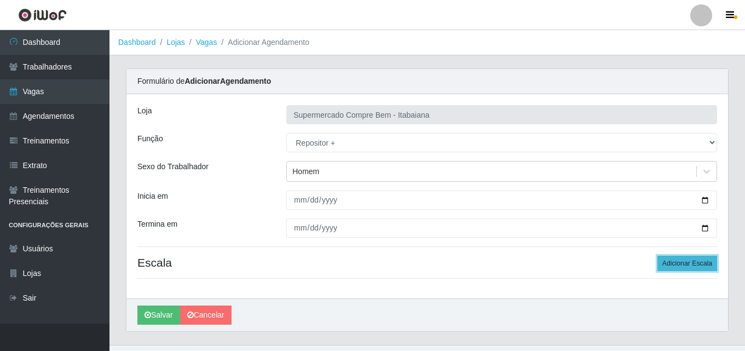
click at [684, 266] on button "Adicionar Escala" at bounding box center [688, 263] width 60 height 15
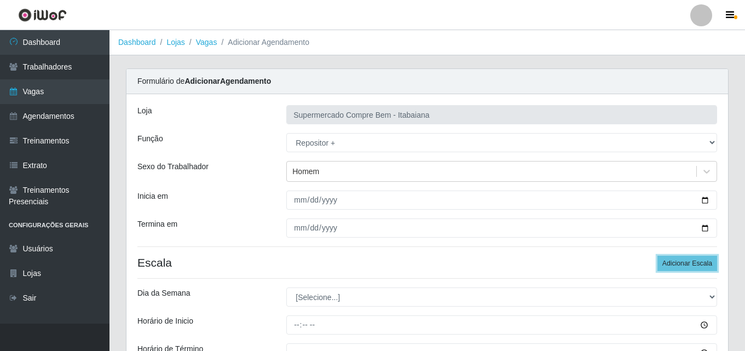
scroll to position [142, 0]
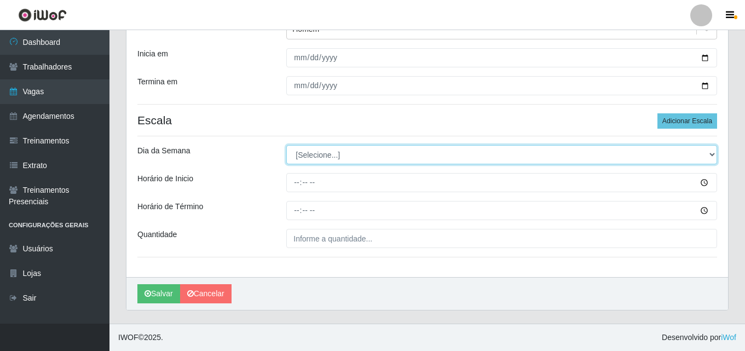
click at [313, 157] on select "[Selecione...] Segunda Terça Quarta Quinta Sexta Sábado Domingo" at bounding box center [501, 154] width 431 height 19
select select "0"
click at [286, 145] on select "[Selecione...] Segunda Terça Quarta Quinta Sexta Sábado Domingo" at bounding box center [501, 154] width 431 height 19
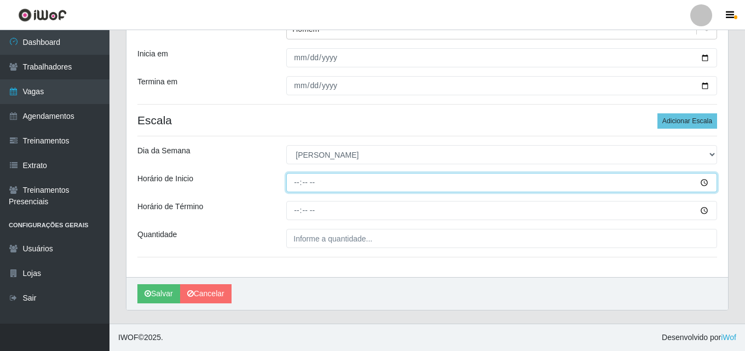
click at [302, 182] on input "Horário de Inicio" at bounding box center [501, 182] width 431 height 19
type input "07:00"
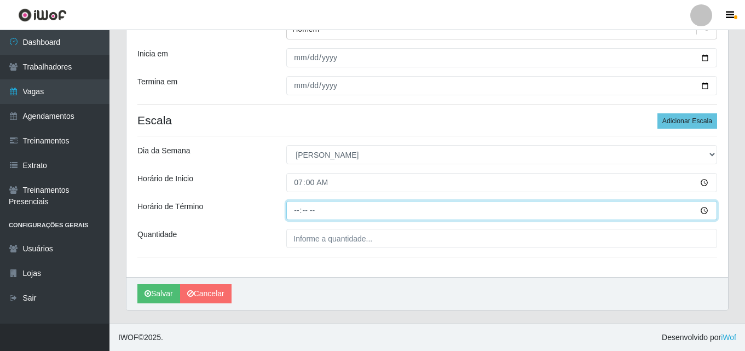
type input "13:00"
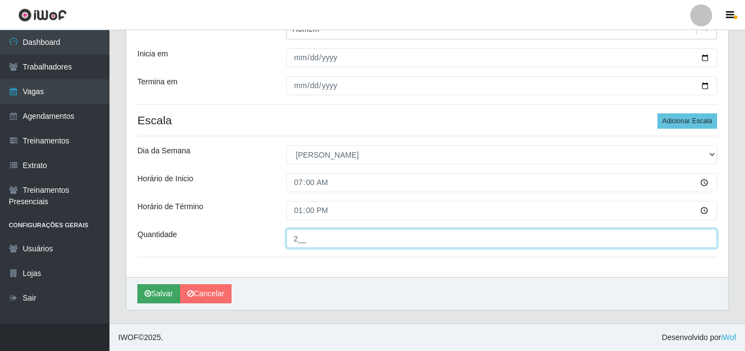
type input "2__"
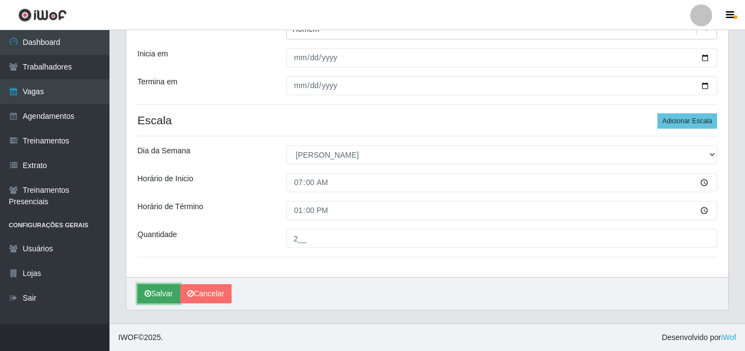
click at [162, 298] on button "Salvar" at bounding box center [158, 293] width 43 height 19
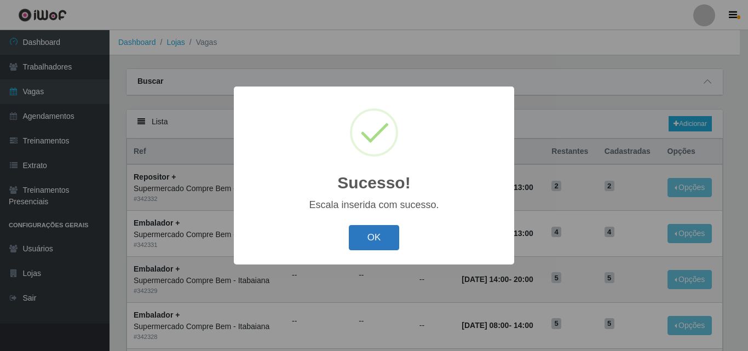
click at [381, 232] on button "OK" at bounding box center [374, 238] width 51 height 26
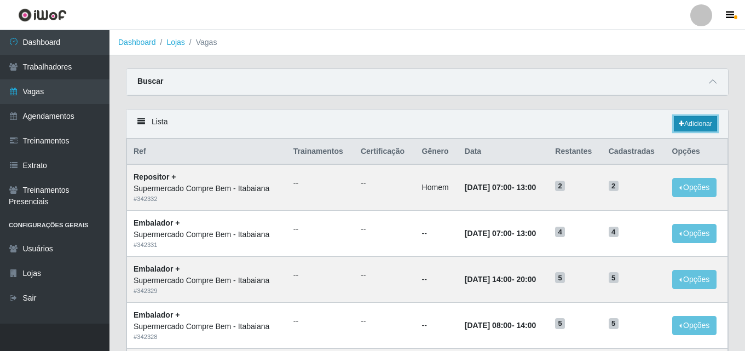
click at [708, 123] on link "Adicionar" at bounding box center [695, 123] width 43 height 15
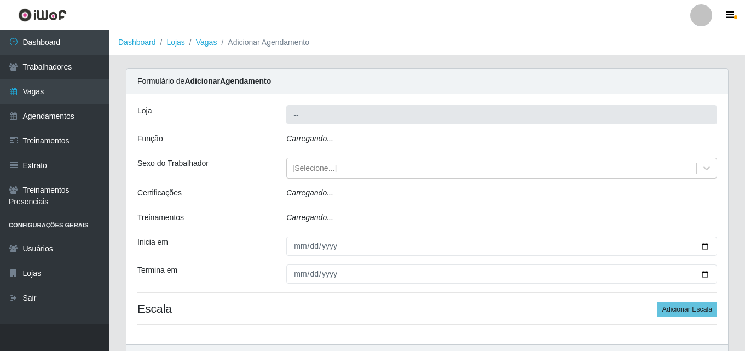
type input "Supermercado Compre Bem - Itabaiana"
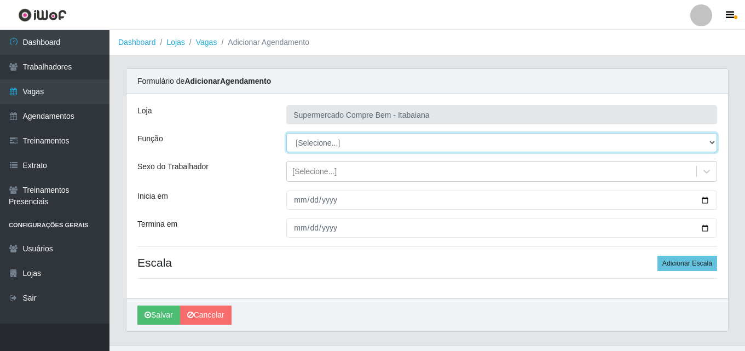
click at [380, 141] on select "[Selecione...] ASG ASG + ASG ++ Auxiliar de Estacionamento Auxiliar de Estacion…" at bounding box center [501, 142] width 431 height 19
click at [342, 142] on select "[Selecione...] ASG ASG + ASG ++ Auxiliar de Estacionamento Auxiliar de Estacion…" at bounding box center [501, 142] width 431 height 19
click at [323, 138] on select "[Selecione...] ASG ASG + ASG ++ Auxiliar de Estacionamento Auxiliar de Estacion…" at bounding box center [501, 142] width 431 height 19
click at [631, 143] on select "[Selecione...] ASG ASG + ASG ++ Auxiliar de Estacionamento Auxiliar de Estacion…" at bounding box center [501, 142] width 431 height 19
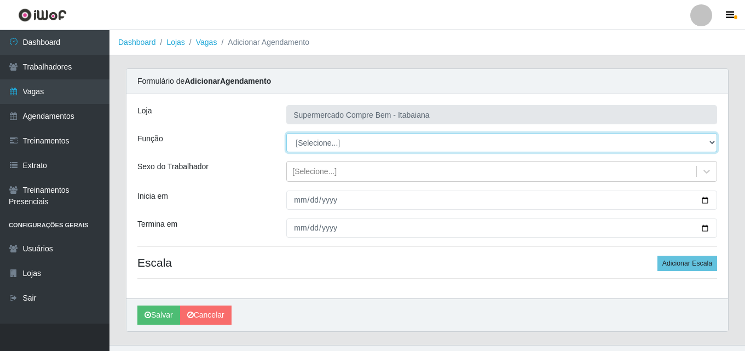
click at [631, 143] on select "[Selecione...] ASG ASG + ASG ++ Auxiliar de Estacionamento Auxiliar de Estacion…" at bounding box center [501, 142] width 431 height 19
click at [542, 149] on select "[Selecione...] ASG ASG + ASG ++ Auxiliar de Estacionamento Auxiliar de Estacion…" at bounding box center [501, 142] width 431 height 19
select select "1"
click at [286, 133] on select "[Selecione...] ASG ASG + ASG ++ Auxiliar de Estacionamento Auxiliar de Estacion…" at bounding box center [501, 142] width 431 height 19
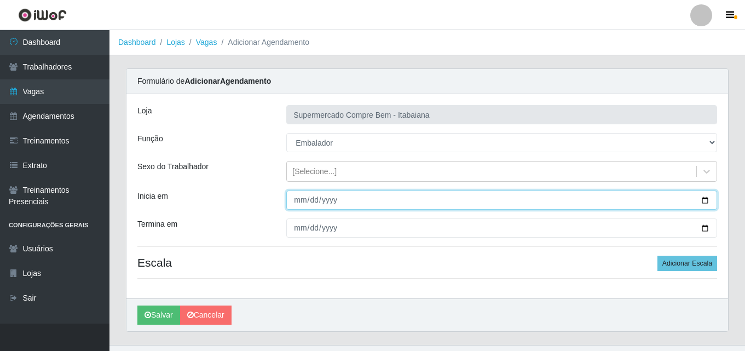
click at [704, 206] on input "Inicia em" at bounding box center [501, 200] width 431 height 19
click at [707, 202] on input "Inicia em" at bounding box center [501, 200] width 431 height 19
type input "[DATE]"
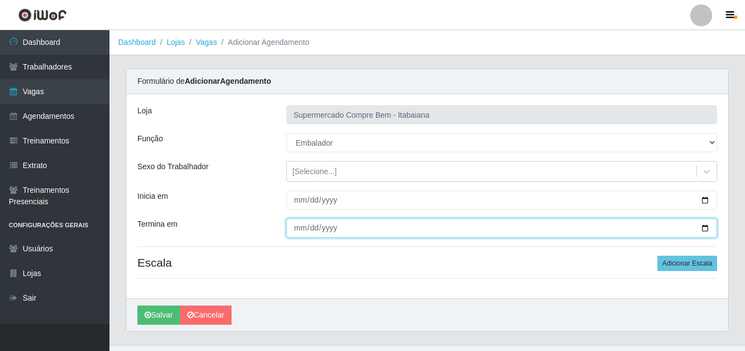
click at [702, 230] on input "Termina em" at bounding box center [501, 228] width 431 height 19
type input "[DATE]"
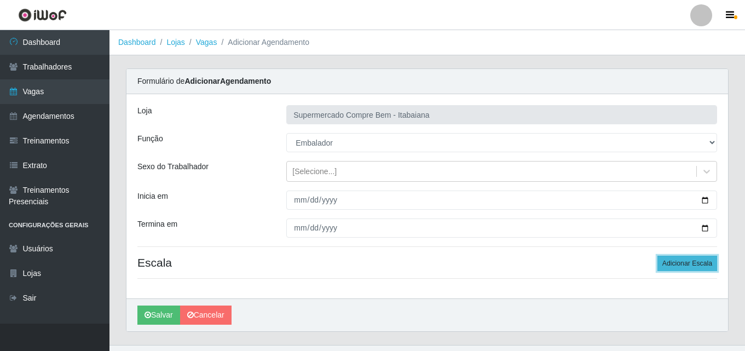
click at [698, 267] on button "Adicionar Escala" at bounding box center [688, 263] width 60 height 15
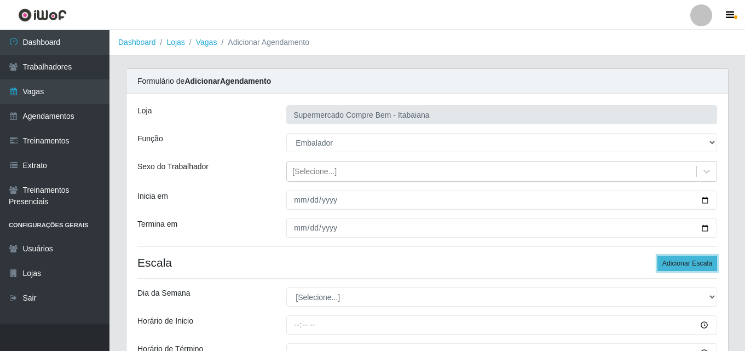
click at [698, 267] on button "Adicionar Escala" at bounding box center [688, 263] width 60 height 15
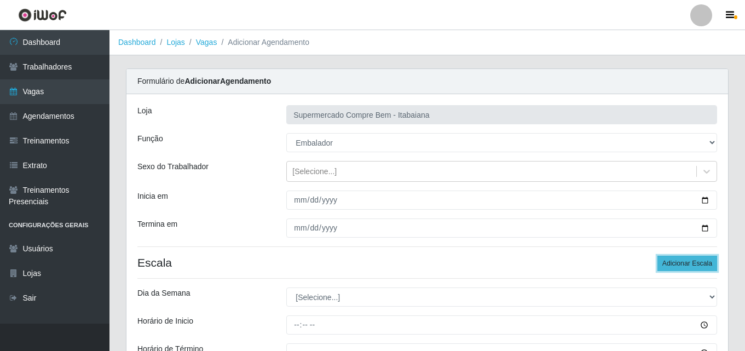
click at [698, 267] on button "Adicionar Escala" at bounding box center [688, 263] width 60 height 15
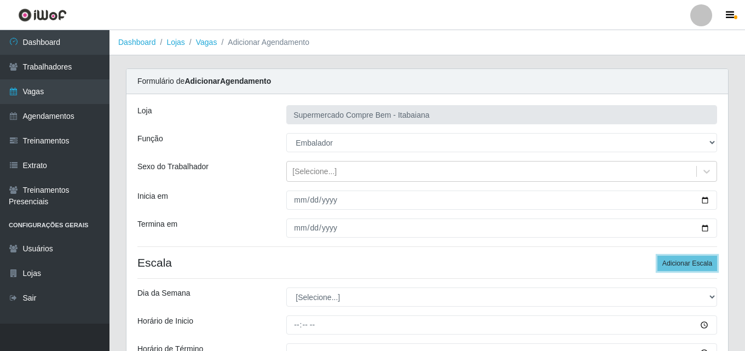
scroll to position [110, 0]
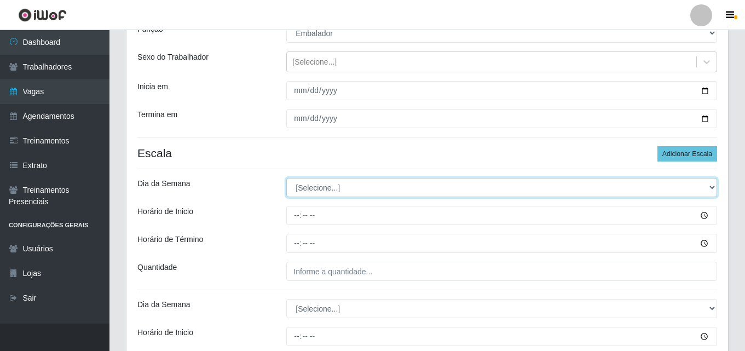
click at [319, 189] on select "[Selecione...] Segunda Terça Quarta Quinta Sexta Sábado Domingo" at bounding box center [501, 187] width 431 height 19
select select "1"
click at [286, 178] on select "[Selecione...] Segunda Terça Quarta Quinta Sexta Sábado Domingo" at bounding box center [501, 187] width 431 height 19
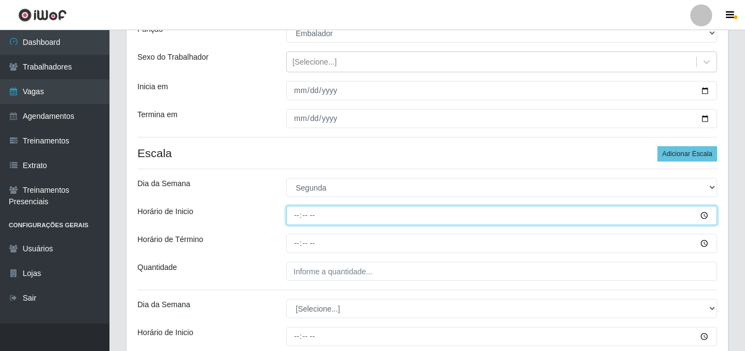
click at [296, 215] on input "Horário de Inicio" at bounding box center [501, 215] width 431 height 19
type input "08:00"
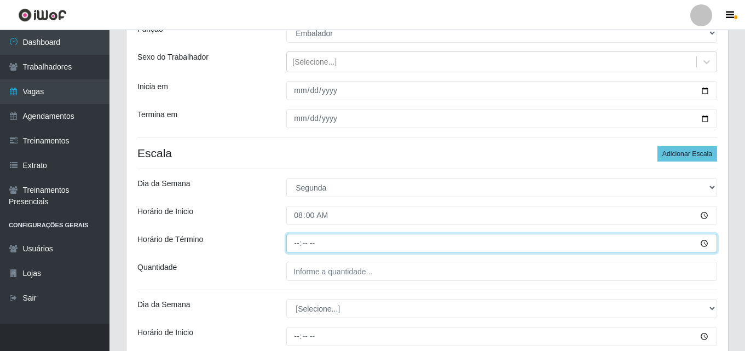
type input "14:00"
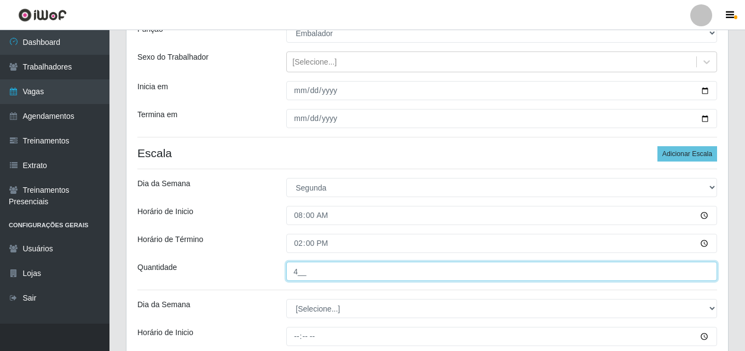
type input "4__"
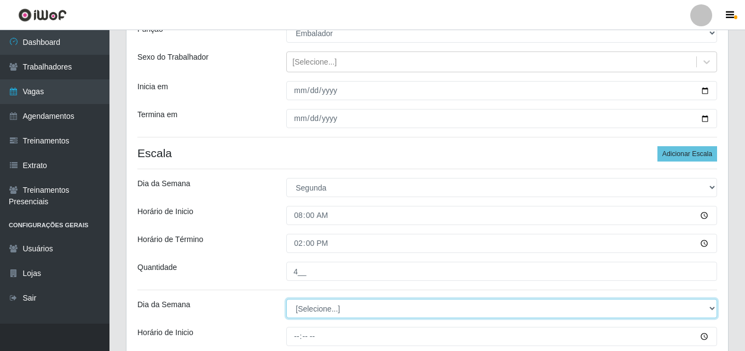
select select "1"
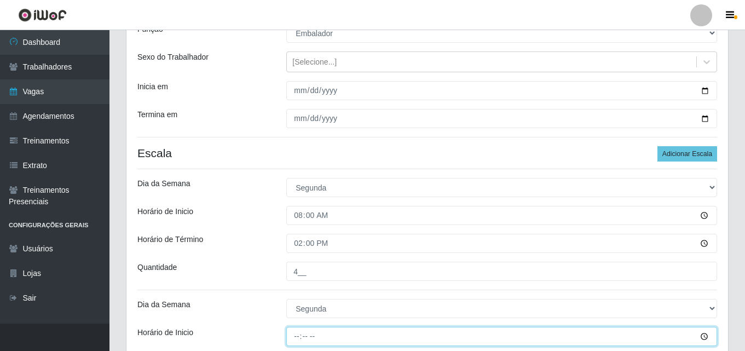
type input "14:00"
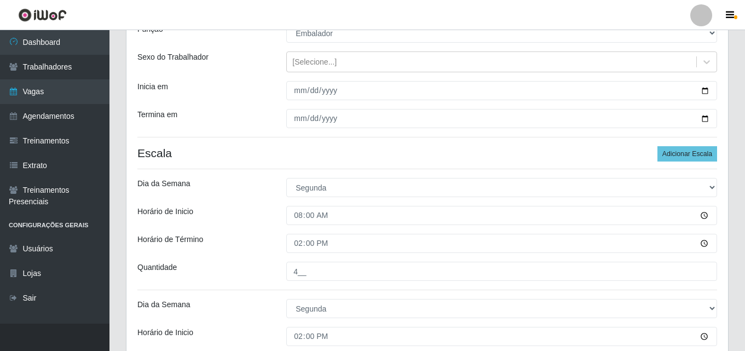
scroll to position [298, 0]
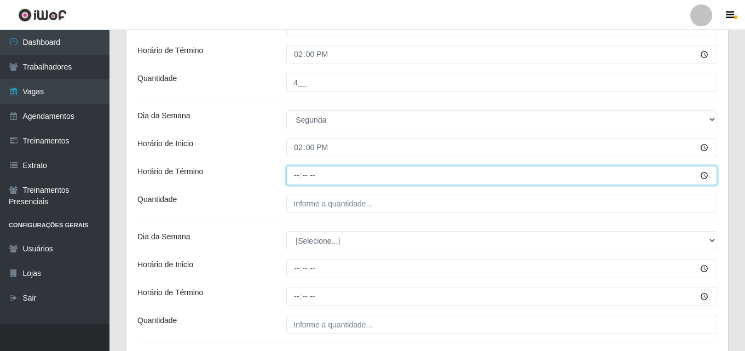
type input "20:00"
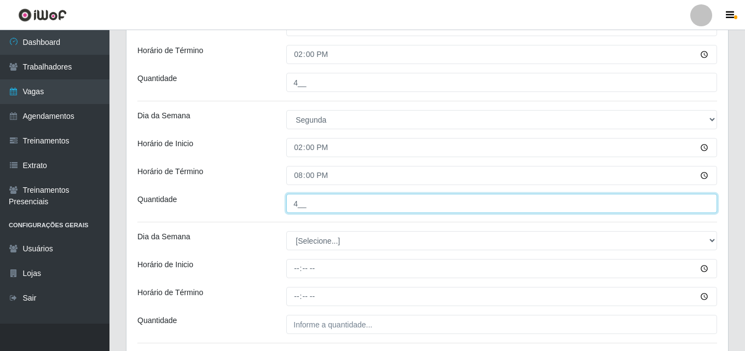
type input "4__"
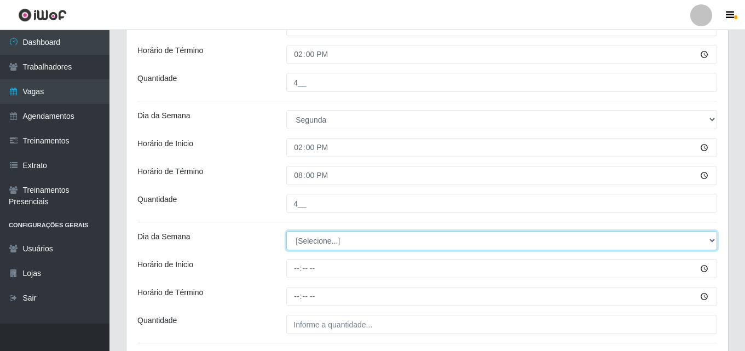
select select "2"
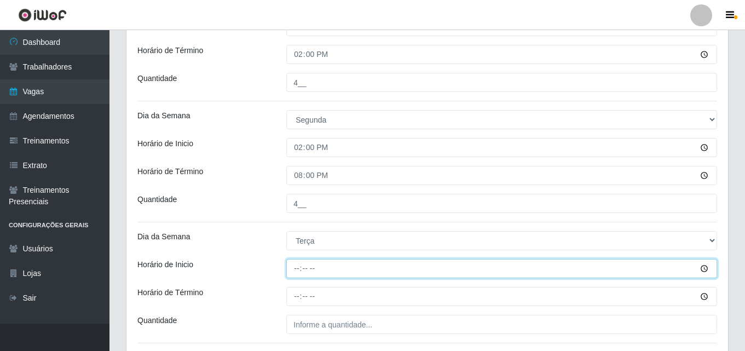
type input "07:00"
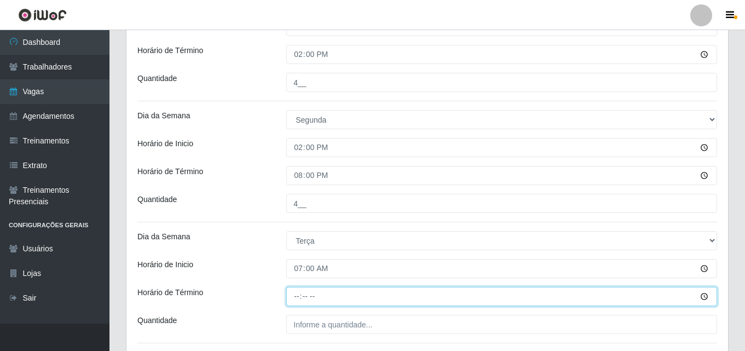
type input "13:00"
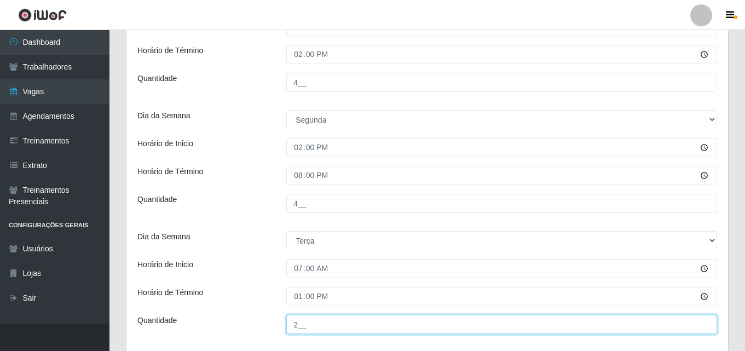
type input "2__"
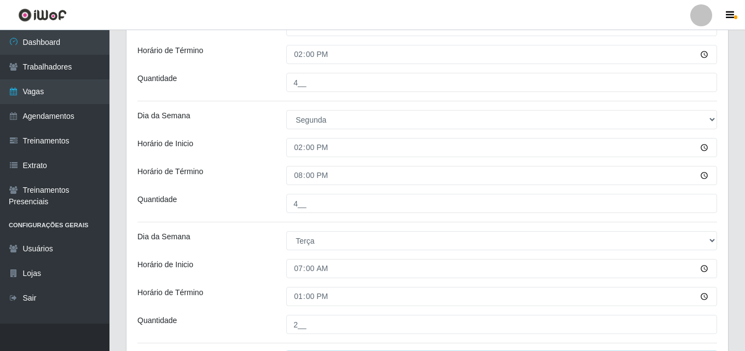
scroll to position [485, 0]
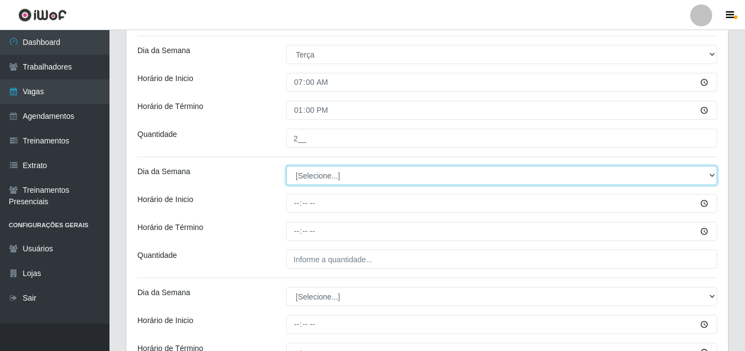
select select "2"
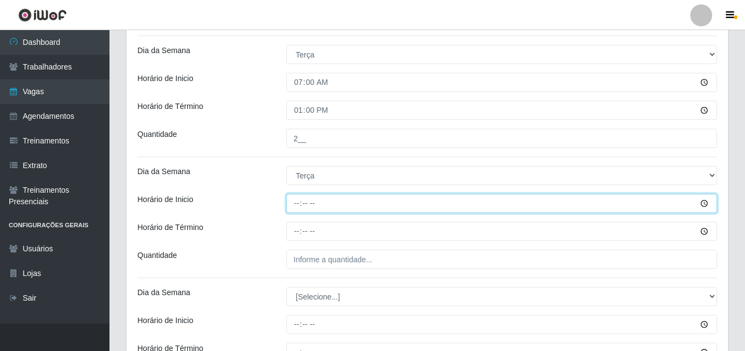
type input "08:00"
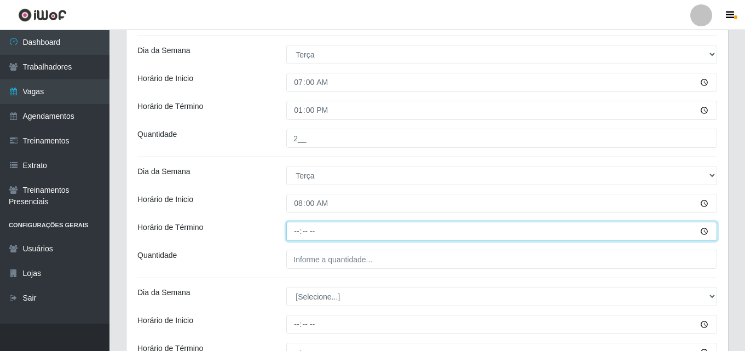
type input "14:00"
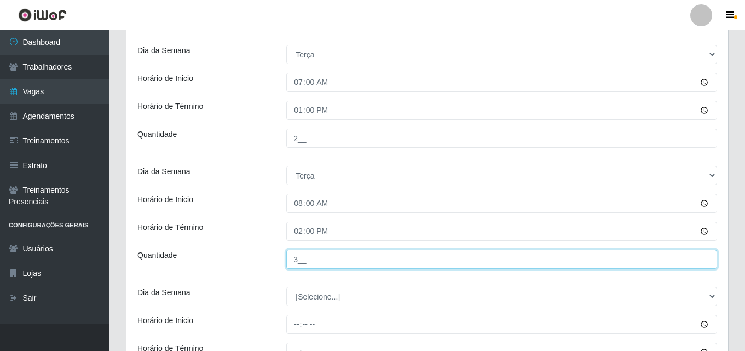
type input "3__"
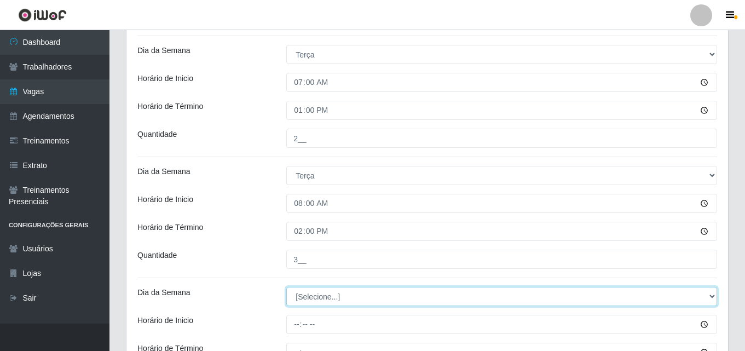
select select "2"
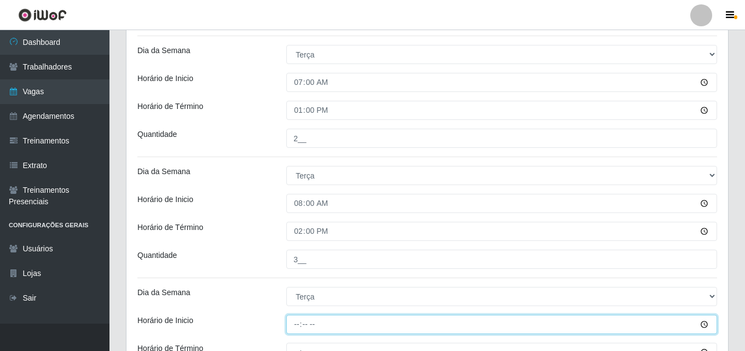
type input "14:00"
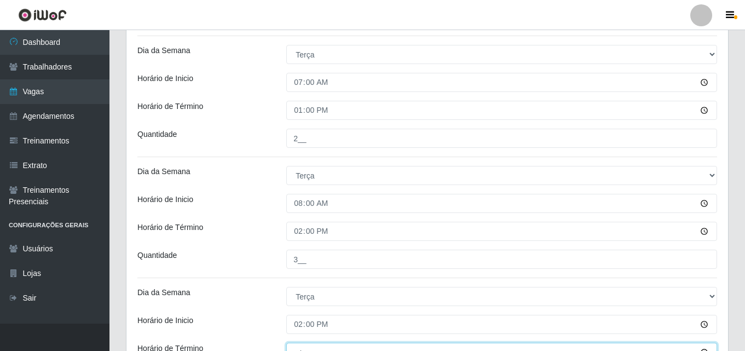
scroll to position [496, 0]
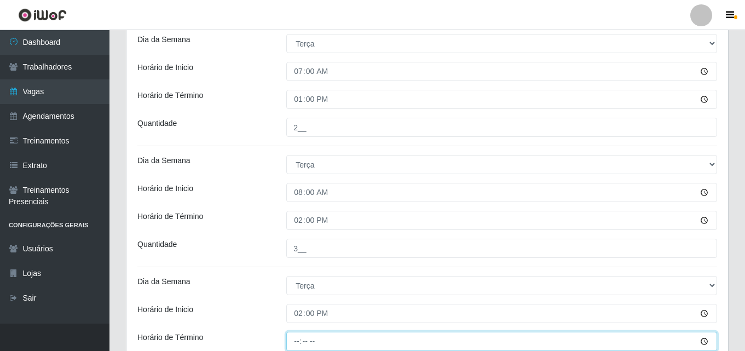
type input "20:00"
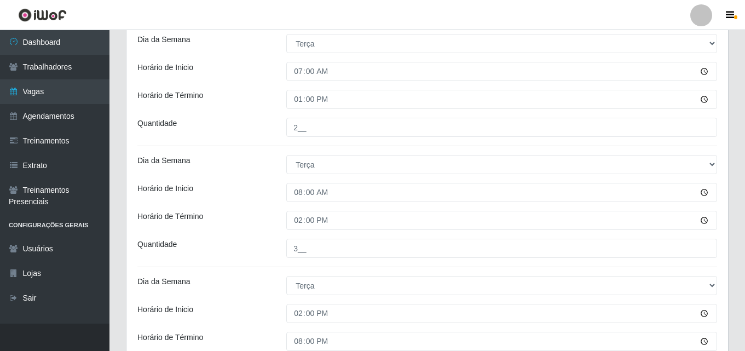
scroll to position [690, 0]
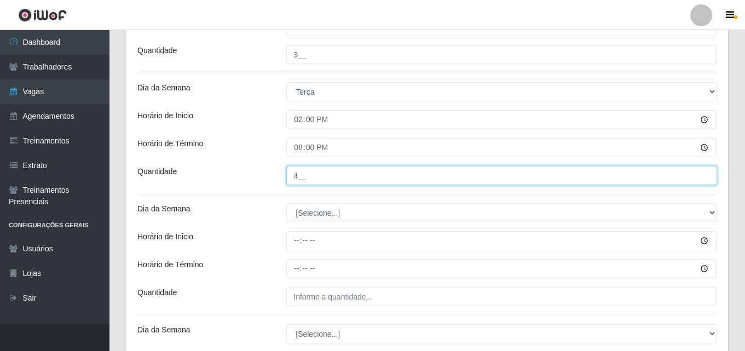
type input "4__"
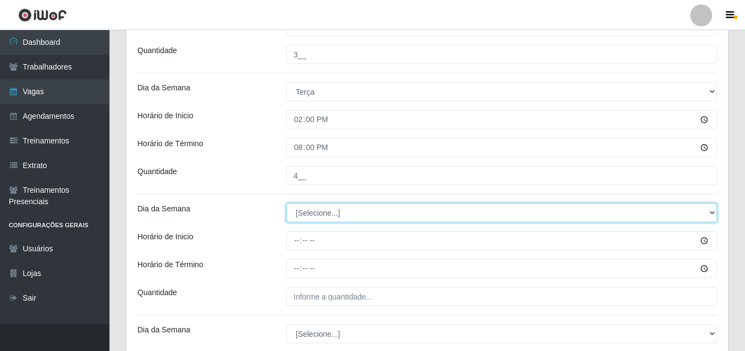
select select "3"
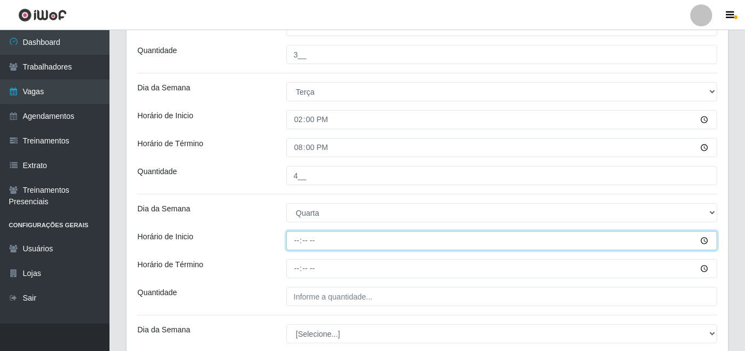
type input "08:00"
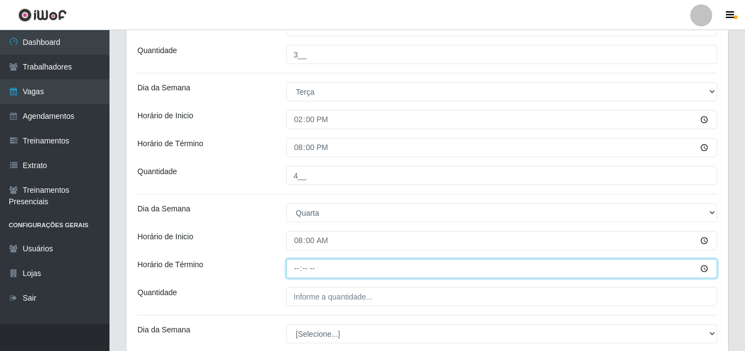
type input "14:00"
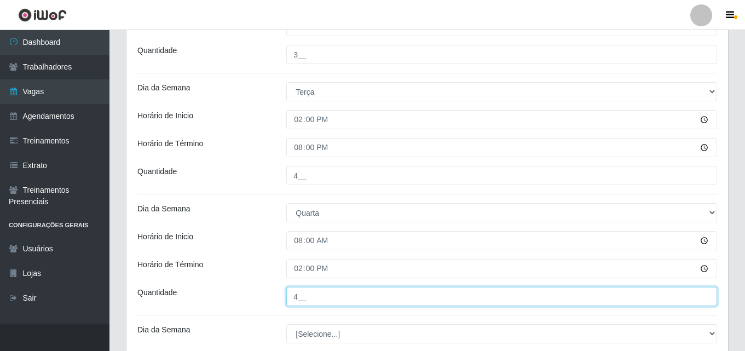
type input "4__"
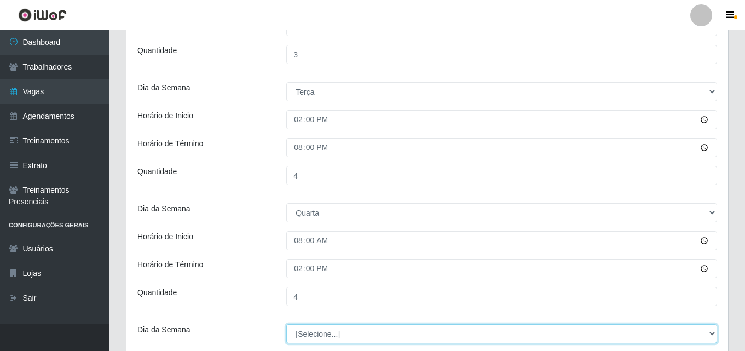
select select "3"
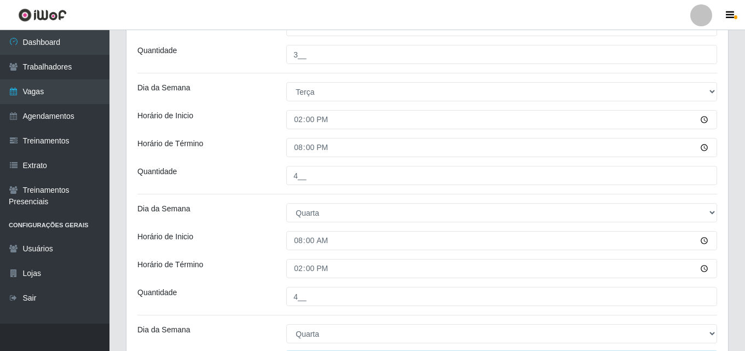
scroll to position [876, 0]
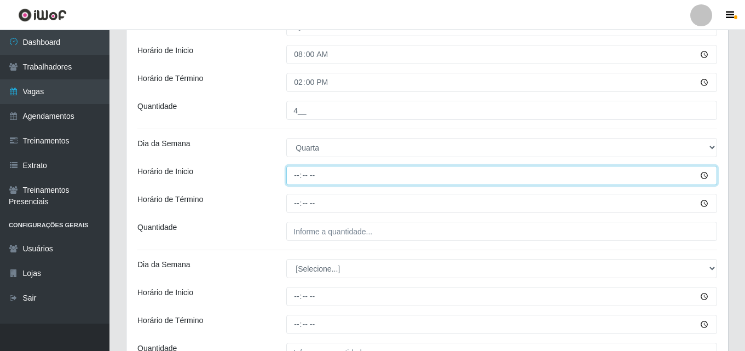
type input "14:00"
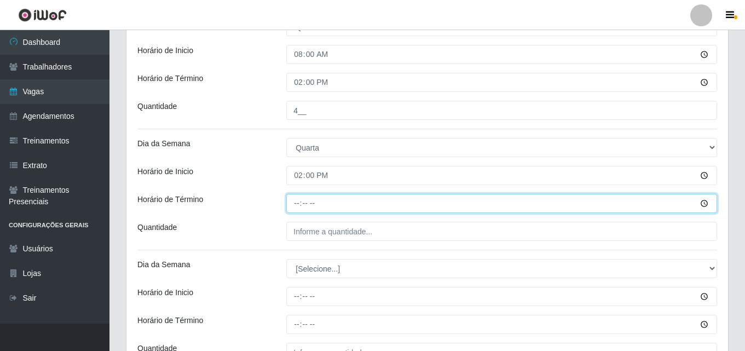
type input "20:00"
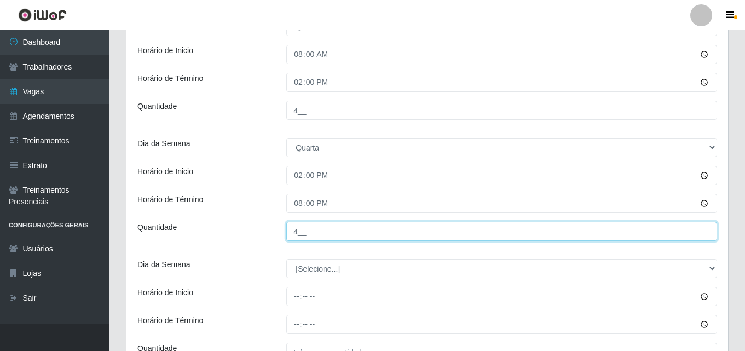
type input "4__"
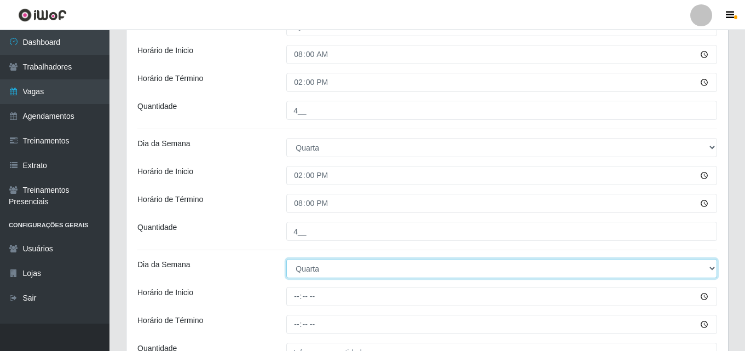
select select "4"
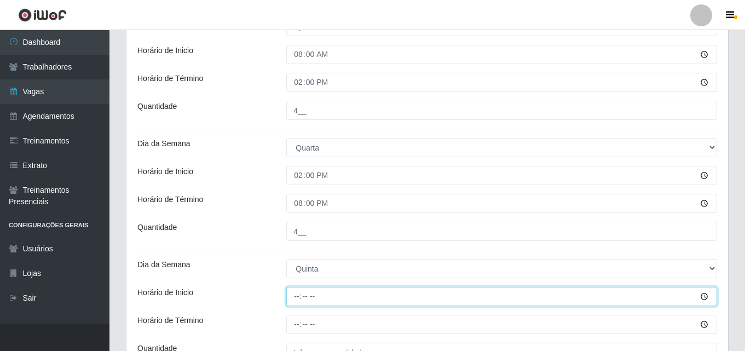
type input "08:00"
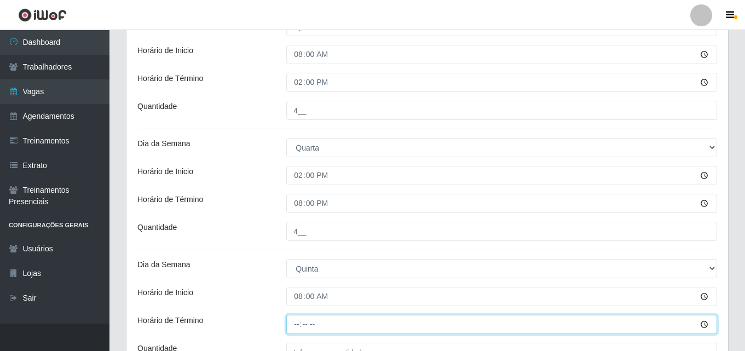
type input "14:00"
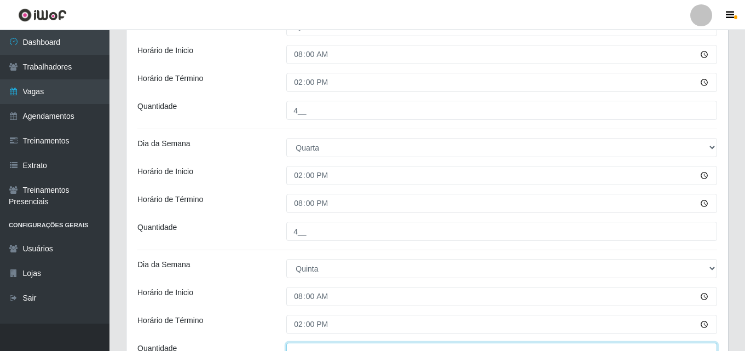
scroll to position [887, 0]
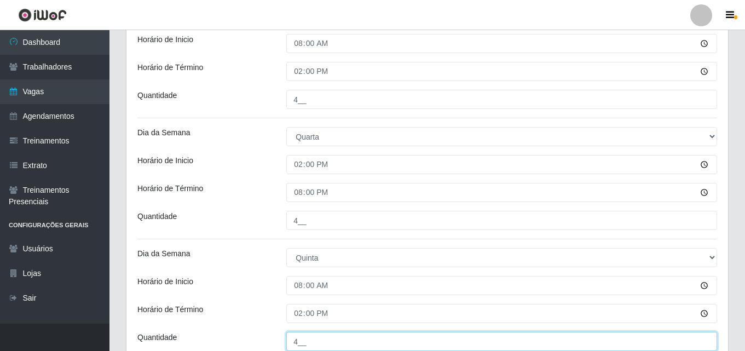
type input "4__"
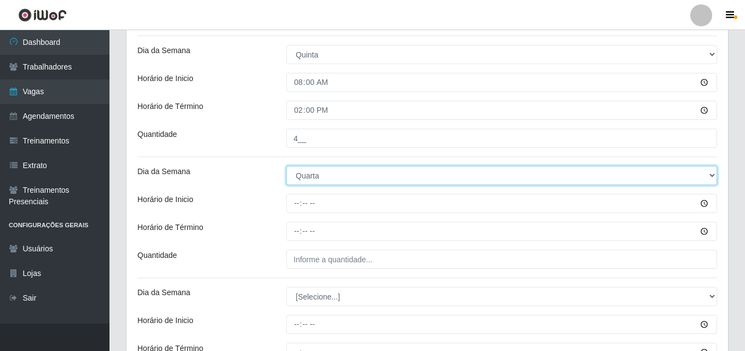
select select "4"
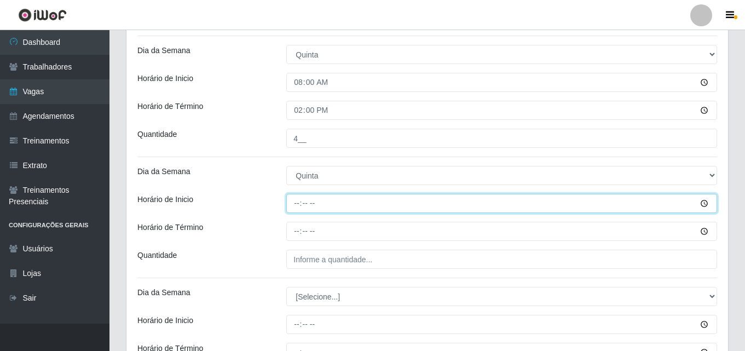
type input "14:00"
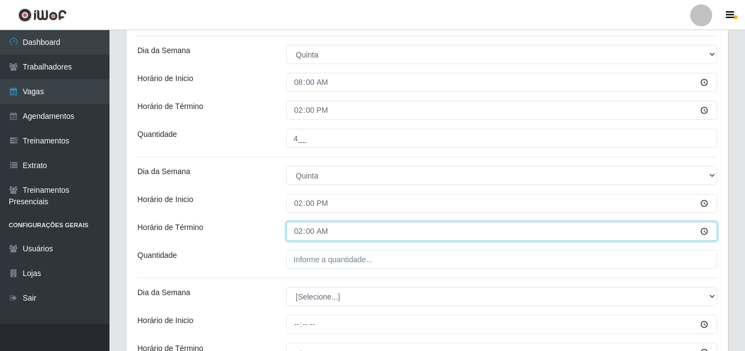
type input "20:00"
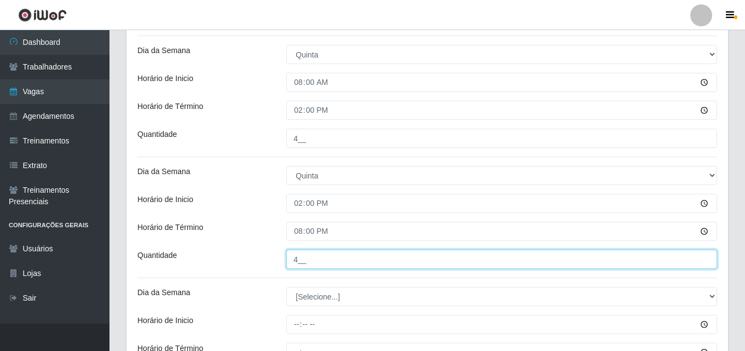
type input "4__"
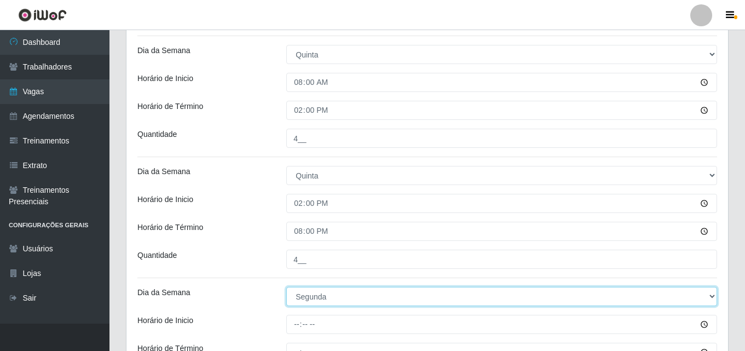
click at [323, 289] on select "[Selecione...] Segunda Terça Quarta Quinta Sexta Sábado Domingo" at bounding box center [501, 296] width 431 height 19
select select "5"
click at [286, 287] on select "[Selecione...] Segunda Terça Quarta Quinta Sexta Sábado Domingo" at bounding box center [501, 296] width 431 height 19
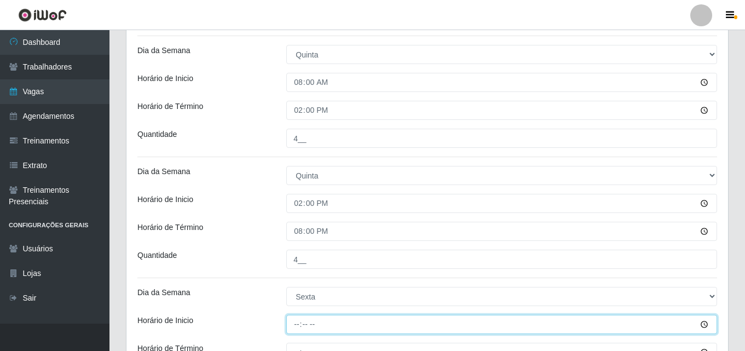
click at [312, 323] on input "Horário de Inicio" at bounding box center [501, 324] width 431 height 19
type input "08:00"
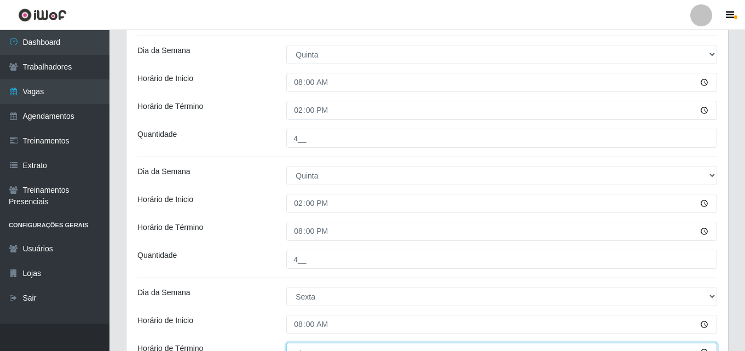
scroll to position [1101, 0]
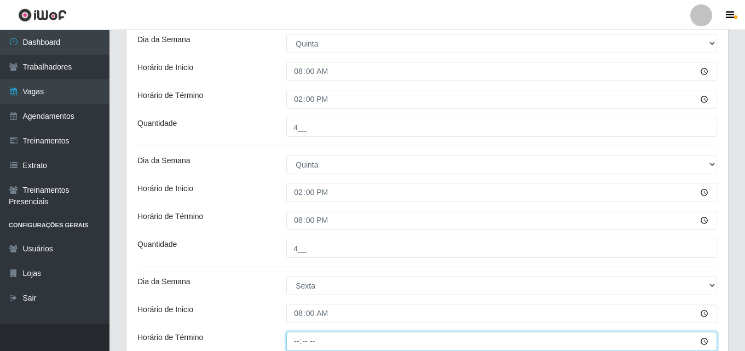
type input "14:00"
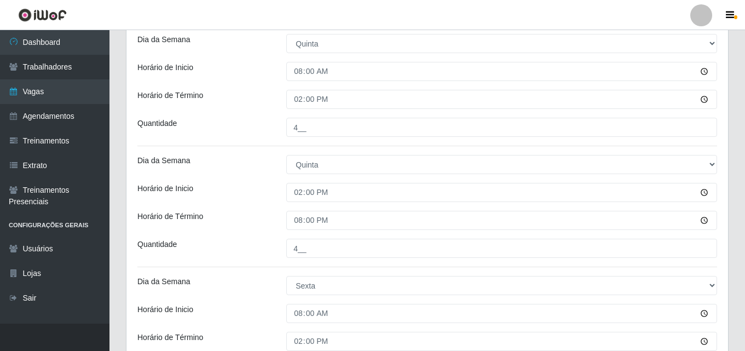
scroll to position [1295, 0]
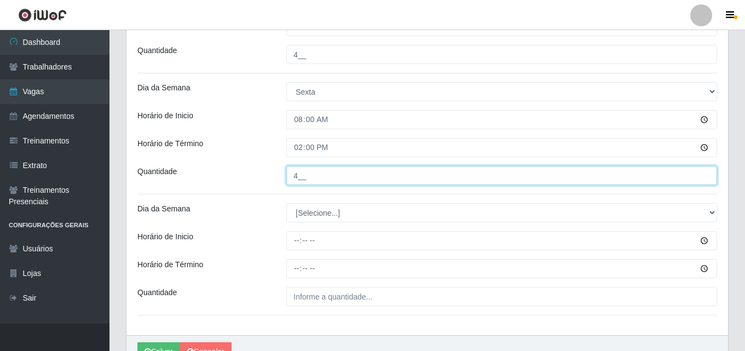
type input "4__"
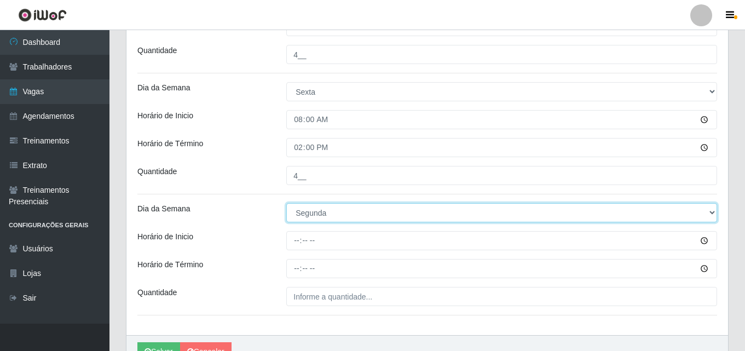
click at [355, 215] on select "[Selecione...] Segunda Terça Quarta Quinta Sexta Sábado Domingo" at bounding box center [501, 212] width 431 height 19
select select "5"
click at [286, 203] on select "[Selecione...] Segunda Terça Quarta Quinta Sexta Sábado Domingo" at bounding box center [501, 212] width 431 height 19
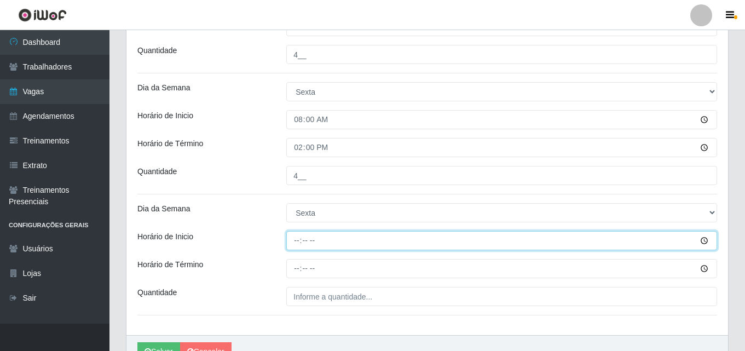
click at [297, 241] on input "Horário de Inicio" at bounding box center [501, 240] width 431 height 19
type input "14:00"
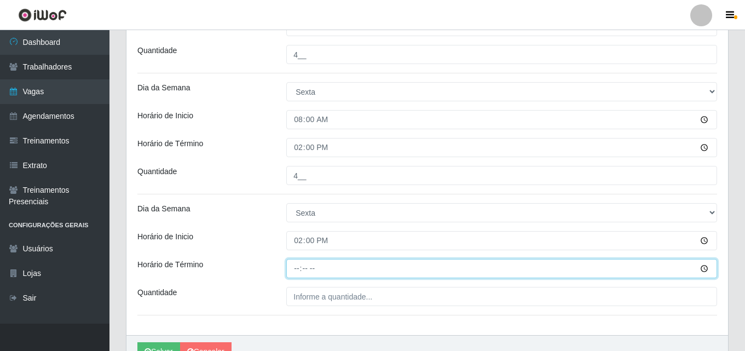
type input "20:00"
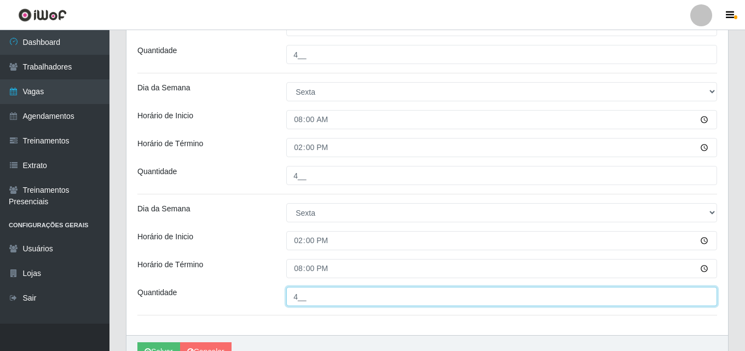
scroll to position [1349, 0]
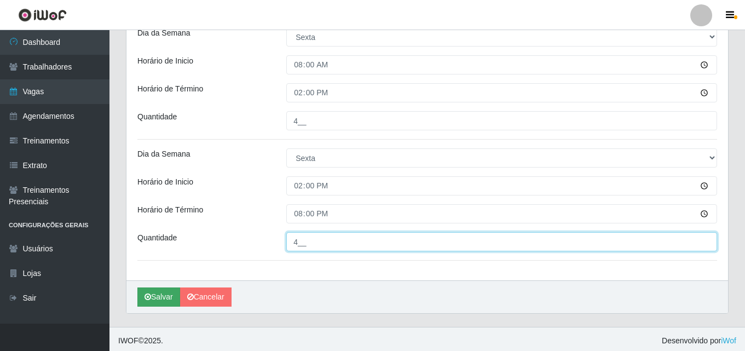
type input "4__"
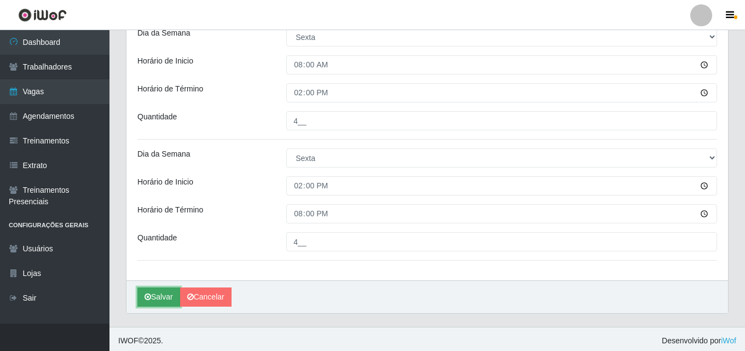
click at [156, 296] on button "Salvar" at bounding box center [158, 297] width 43 height 19
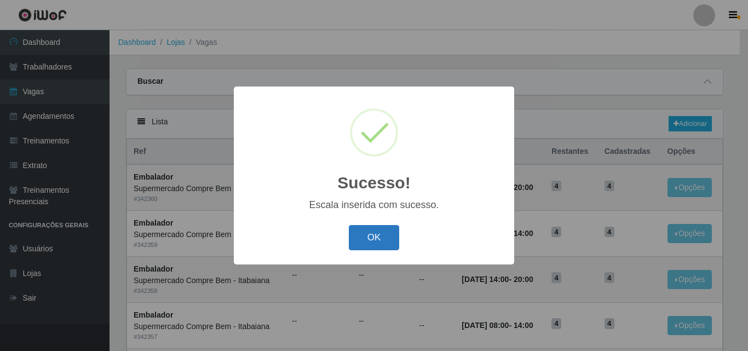
click at [375, 233] on button "OK" at bounding box center [374, 238] width 51 height 26
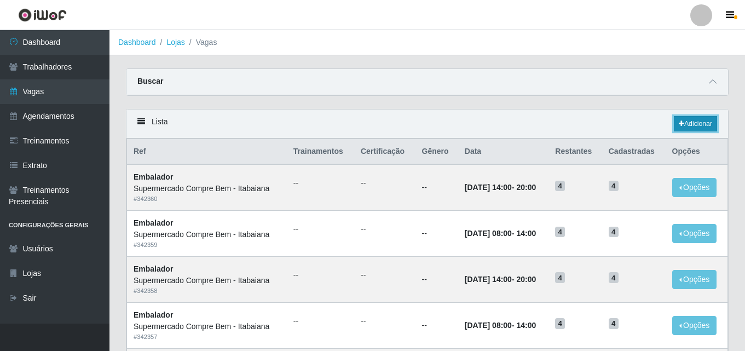
click at [675, 122] on link "Adicionar" at bounding box center [695, 123] width 43 height 15
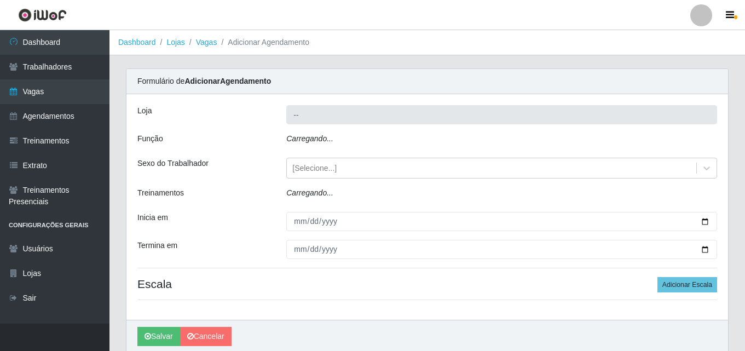
type input "Supermercado Compre Bem - Itabaiana"
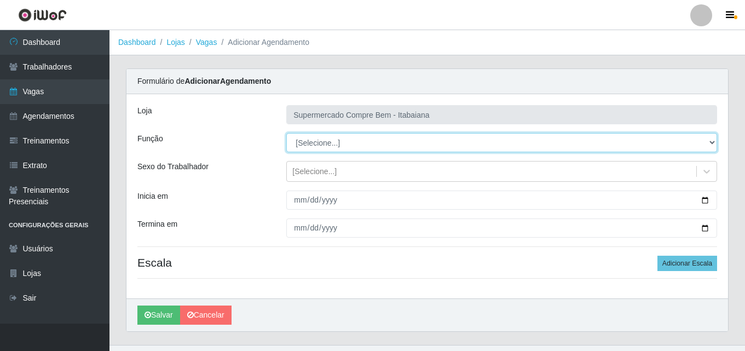
click at [319, 137] on select "[Selecione...] ASG ASG + ASG ++ Auxiliar de Estacionamento Auxiliar de Estacion…" at bounding box center [501, 142] width 431 height 19
click at [641, 146] on select "[Selecione...] ASG ASG + ASG ++ Auxiliar de Estacionamento Auxiliar de Estacion…" at bounding box center [501, 142] width 431 height 19
select select "24"
click at [286, 133] on select "[Selecione...] ASG ASG + ASG ++ Auxiliar de Estacionamento Auxiliar de Estacion…" at bounding box center [501, 142] width 431 height 19
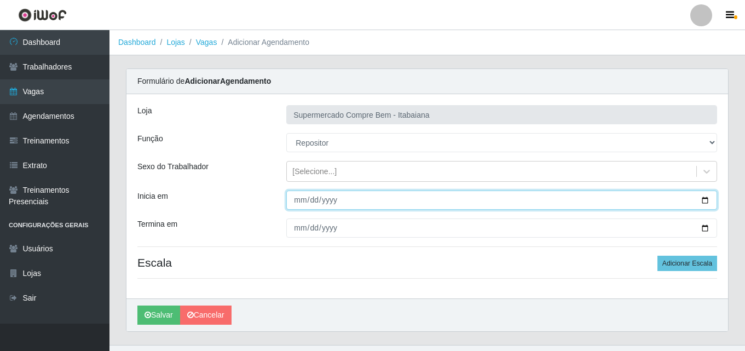
click at [709, 202] on input "Inicia em" at bounding box center [501, 200] width 431 height 19
type input "[DATE]"
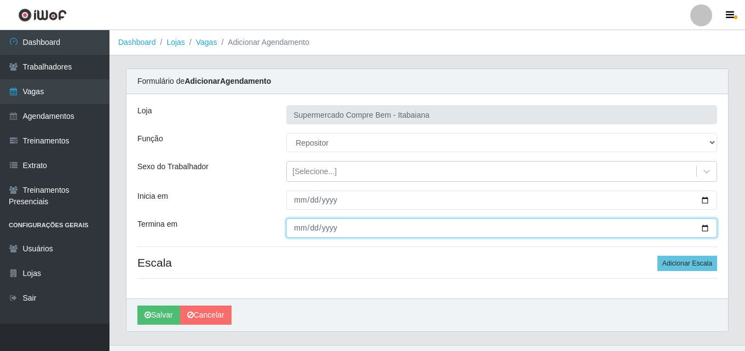
click at [707, 233] on input "Termina em" at bounding box center [501, 228] width 431 height 19
click at [699, 226] on input "Termina em" at bounding box center [501, 228] width 431 height 19
click at [704, 227] on input "Termina em" at bounding box center [501, 228] width 431 height 19
type input "[DATE]"
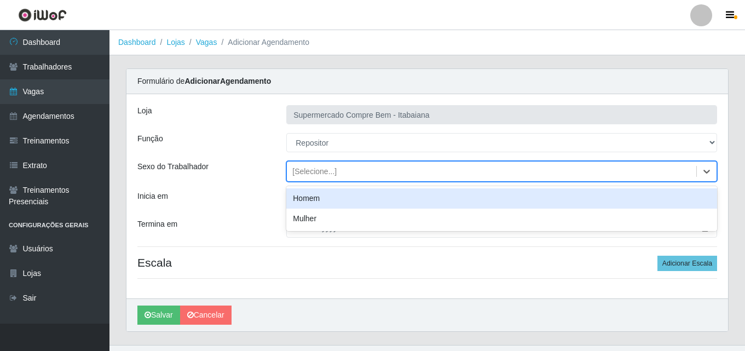
click at [308, 171] on div "[Selecione...]" at bounding box center [314, 172] width 44 height 12
drag, startPoint x: 314, startPoint y: 198, endPoint x: 338, endPoint y: 201, distance: 24.3
click at [314, 198] on div "Homem" at bounding box center [501, 198] width 431 height 20
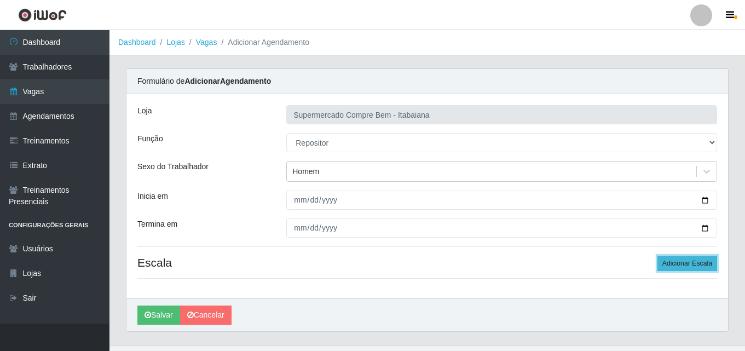
click at [673, 266] on button "Adicionar Escala" at bounding box center [688, 263] width 60 height 15
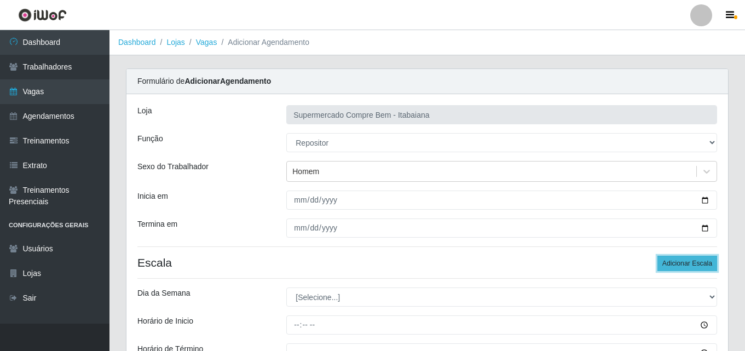
click at [688, 262] on button "Adicionar Escala" at bounding box center [688, 263] width 60 height 15
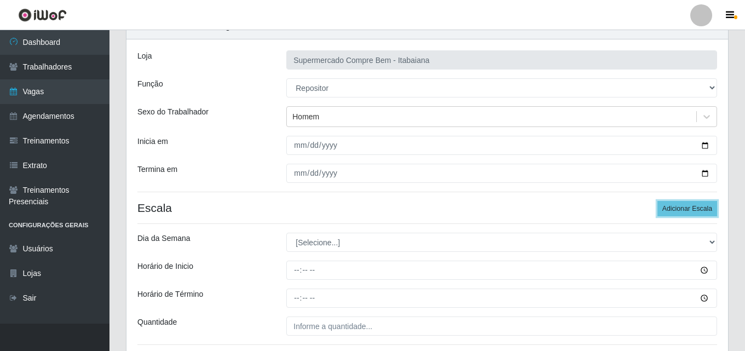
scroll to position [110, 0]
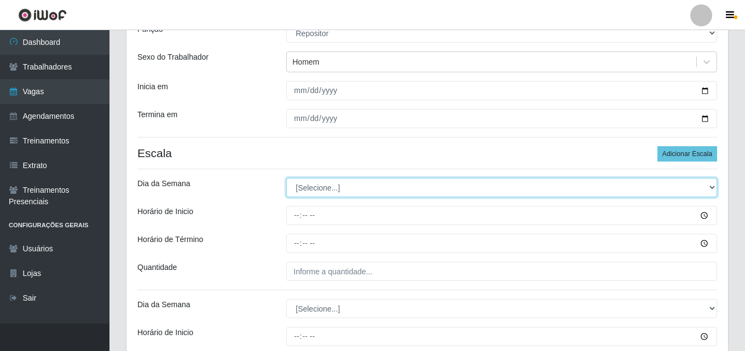
click at [325, 186] on select "[Selecione...] Segunda Terça Quarta Quinta Sexta Sábado Domingo" at bounding box center [501, 187] width 431 height 19
select select "1"
click at [286, 178] on select "[Selecione...] Segunda Terça Quarta Quinta Sexta Sábado Domingo" at bounding box center [501, 187] width 431 height 19
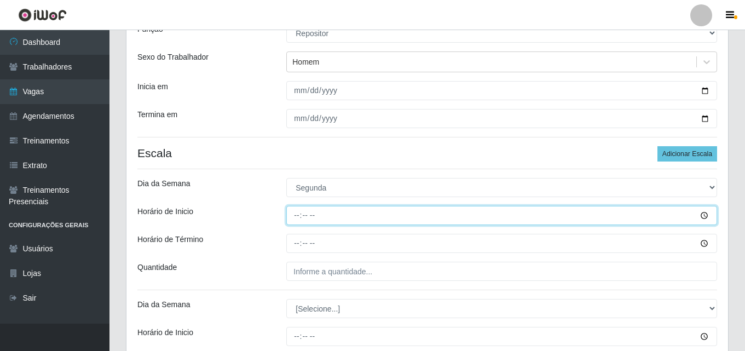
click at [291, 216] on input "Horário de Inicio" at bounding box center [501, 215] width 431 height 19
type input "08:00"
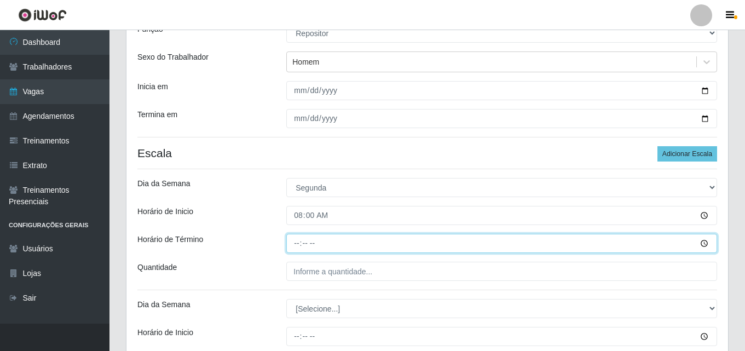
type input "14:00"
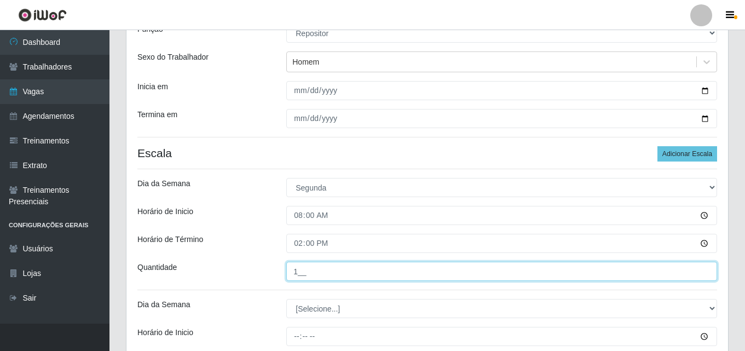
type input "1__"
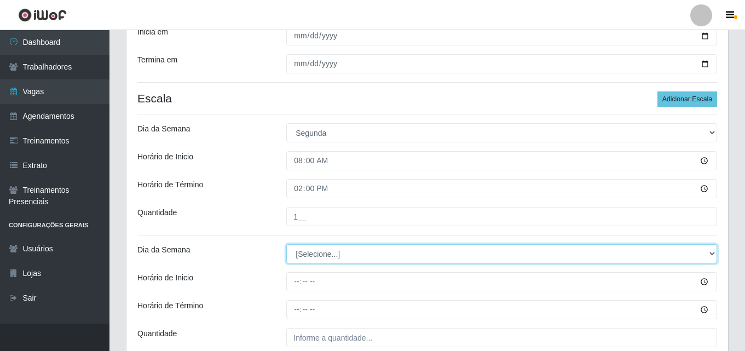
scroll to position [263, 0]
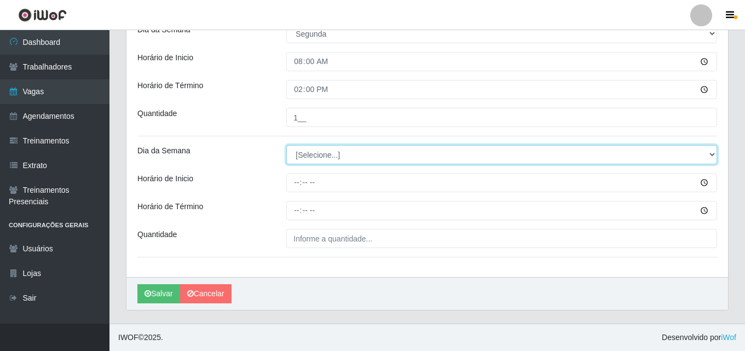
select select "2"
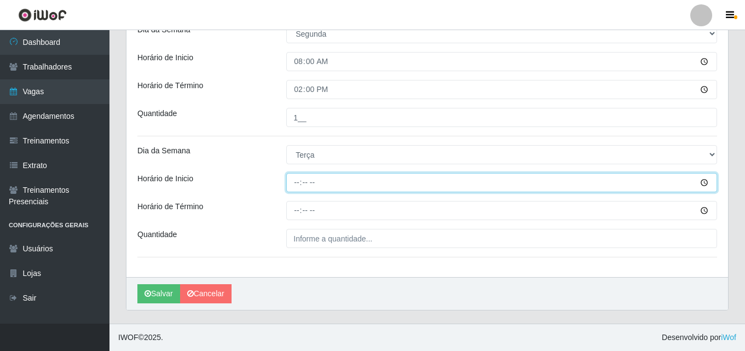
type input "08:00"
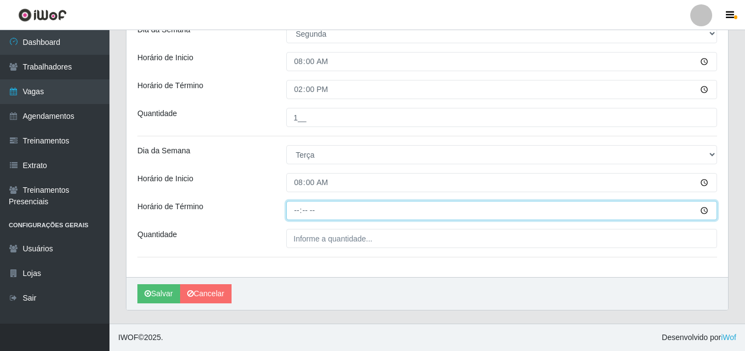
type input "14:00"
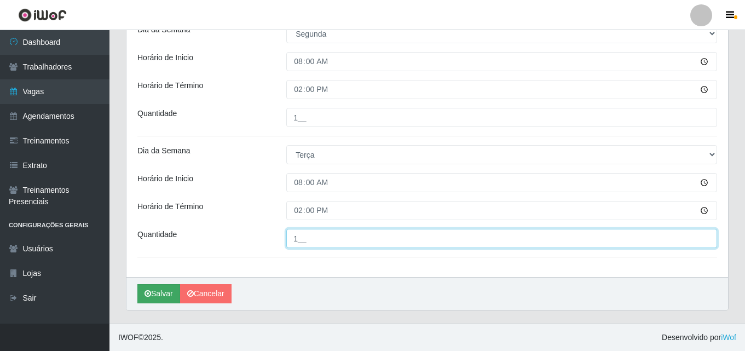
type input "1__"
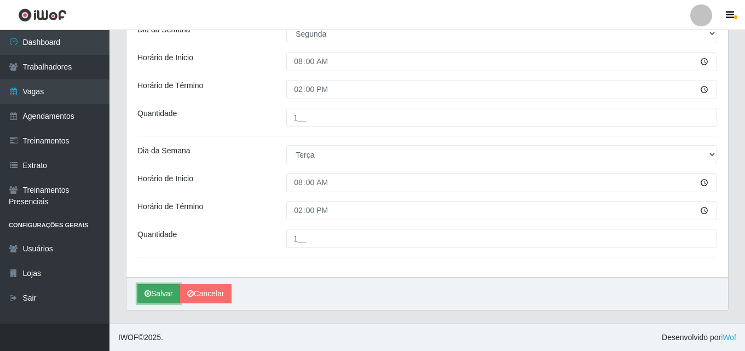
click at [158, 290] on button "Salvar" at bounding box center [158, 293] width 43 height 19
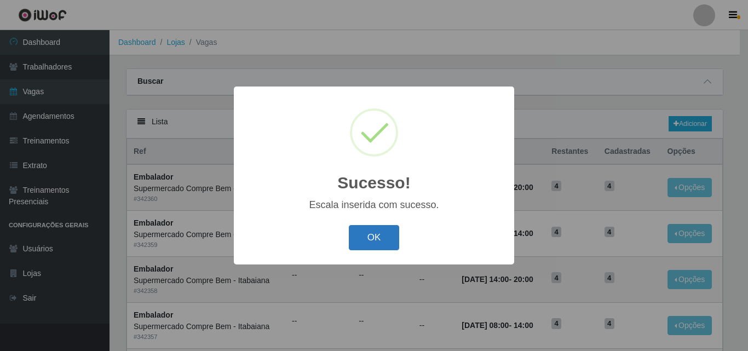
click at [364, 237] on button "OK" at bounding box center [374, 238] width 51 height 26
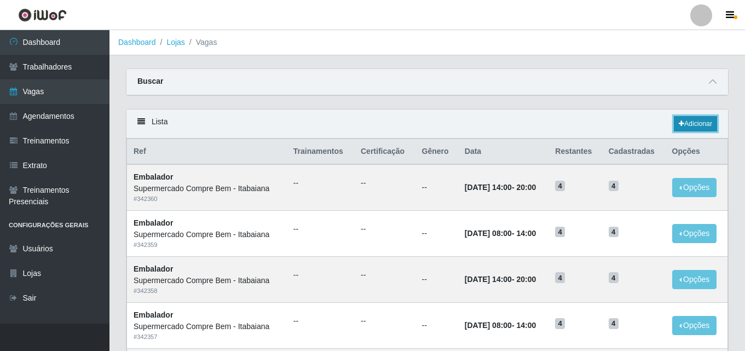
click at [702, 129] on link "Adicionar" at bounding box center [695, 123] width 43 height 15
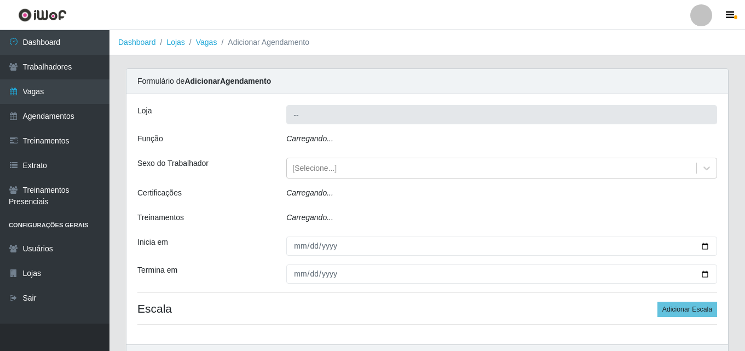
type input "Supermercado Compre Bem - Itabaiana"
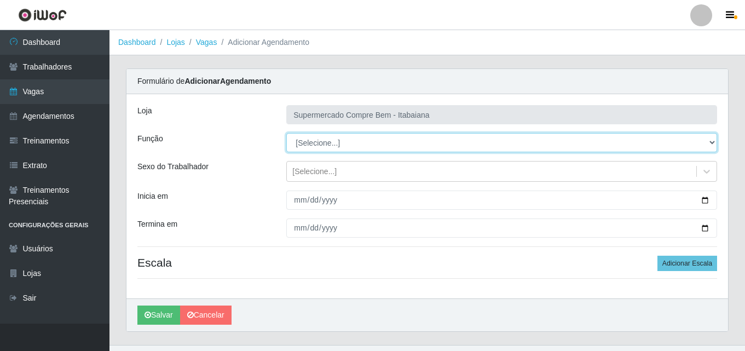
click at [395, 146] on select "[Selecione...] ASG ASG + ASG ++ Auxiliar de Estacionamento Auxiliar de Estacion…" at bounding box center [501, 142] width 431 height 19
select select "16"
click at [286, 133] on select "[Selecione...] ASG ASG + ASG ++ Auxiliar de Estacionamento Auxiliar de Estacion…" at bounding box center [501, 142] width 431 height 19
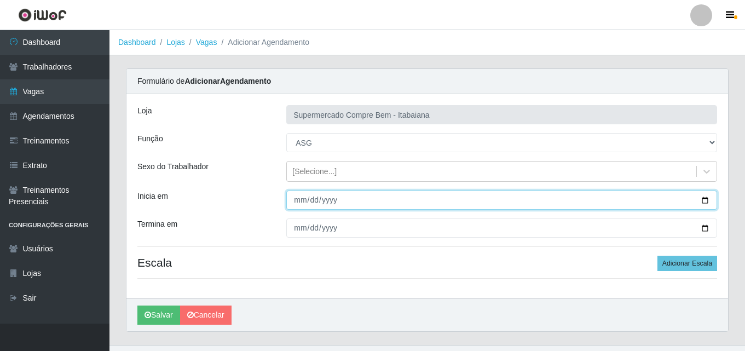
click at [702, 204] on input "Inicia em" at bounding box center [501, 200] width 431 height 19
type input "[DATE]"
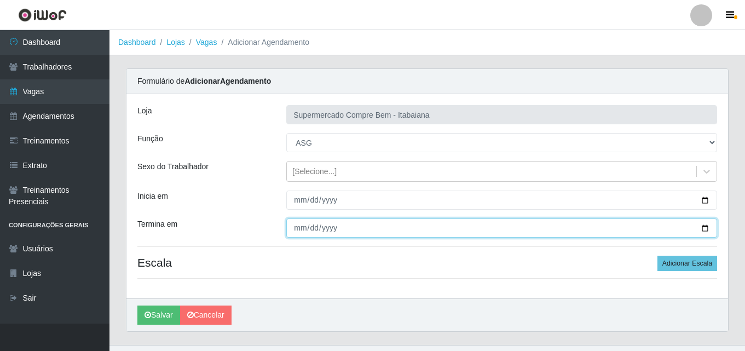
click at [708, 229] on input "Termina em" at bounding box center [501, 228] width 431 height 19
type input "[DATE]"
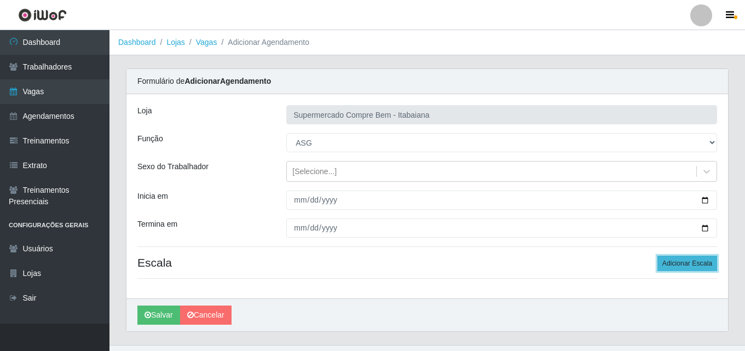
click at [701, 266] on button "Adicionar Escala" at bounding box center [688, 263] width 60 height 15
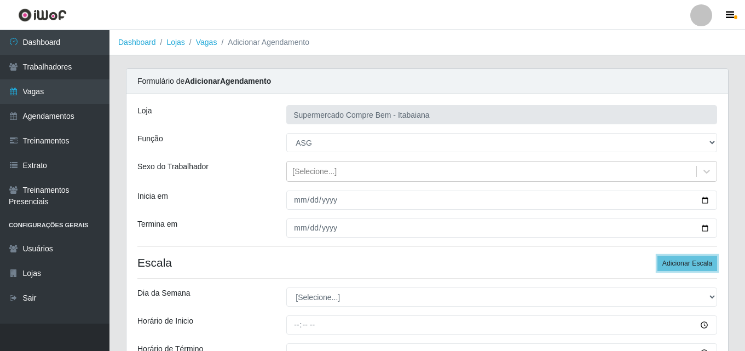
scroll to position [142, 0]
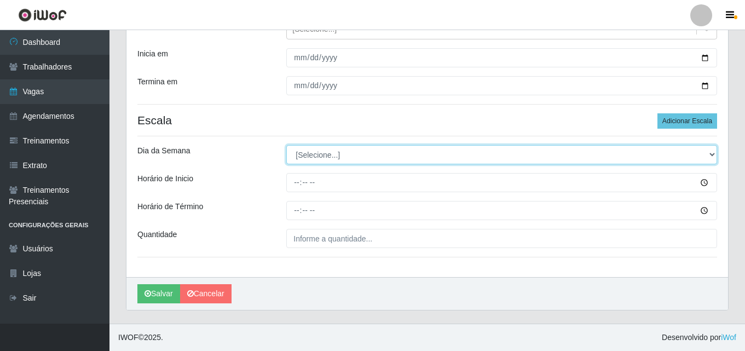
click at [369, 149] on select "[Selecione...] Segunda Terça Quarta Quinta Sexta Sábado Domingo" at bounding box center [501, 154] width 431 height 19
select select "1"
click at [286, 145] on select "[Selecione...] Segunda Terça Quarta Quinta Sexta Sábado Domingo" at bounding box center [501, 154] width 431 height 19
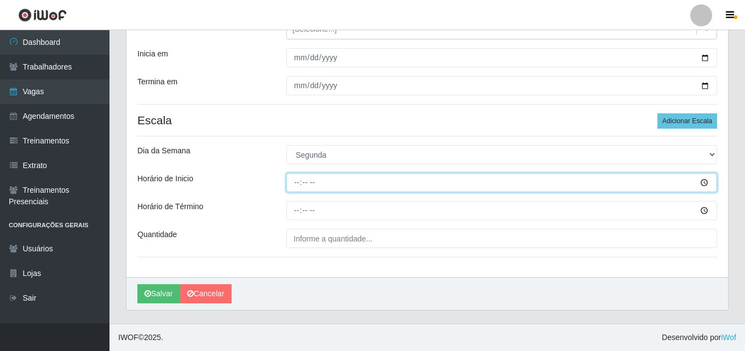
click at [298, 185] on input "Horário de Inicio" at bounding box center [501, 182] width 431 height 19
type input "14:00"
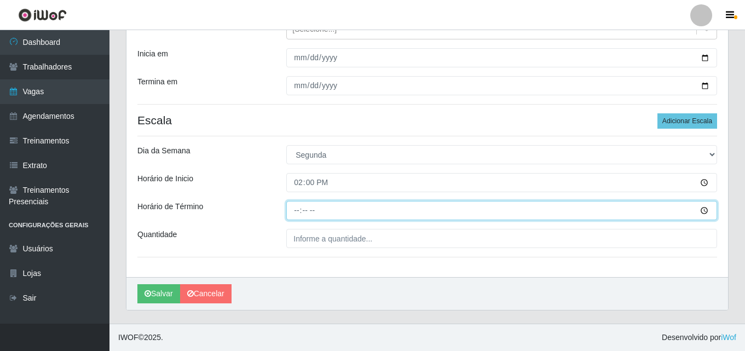
type input "20:00"
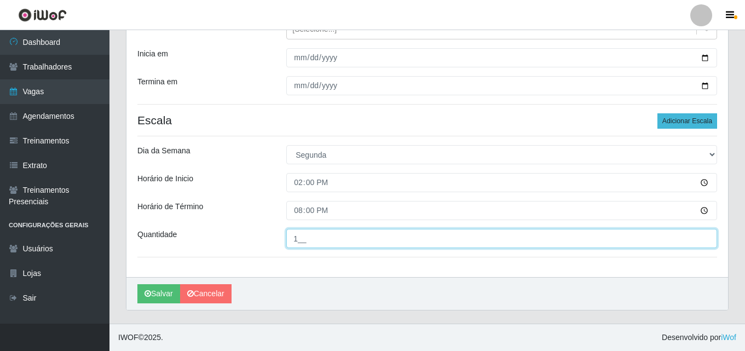
type input "1__"
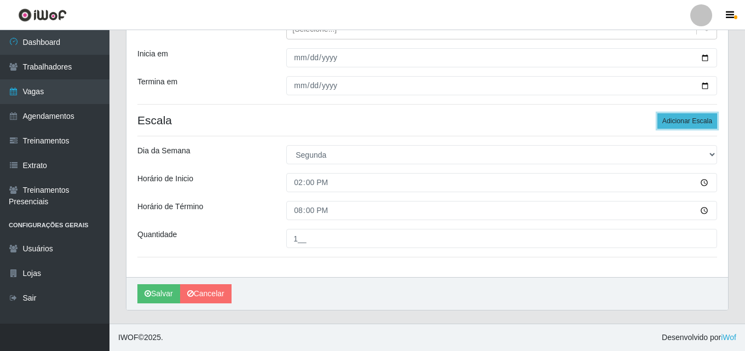
click at [683, 120] on button "Adicionar Escala" at bounding box center [688, 120] width 60 height 15
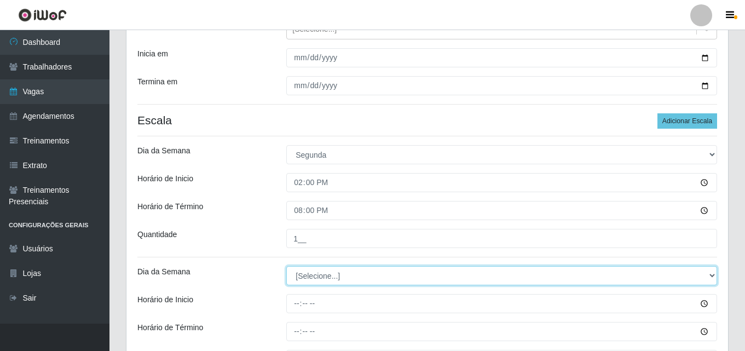
click at [346, 277] on select "[Selecione...] Segunda Terça Quarta Quinta Sexta Sábado Domingo" at bounding box center [501, 275] width 431 height 19
select select "2"
click at [286, 266] on select "[Selecione...] Segunda Terça Quarta Quinta Sexta Sábado Domingo" at bounding box center [501, 275] width 431 height 19
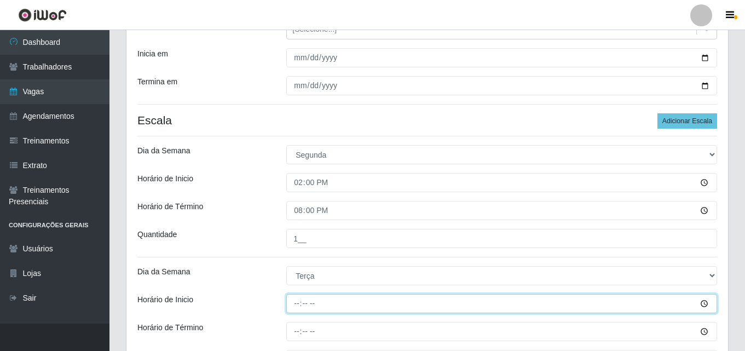
click at [296, 307] on input "Horário de Inicio" at bounding box center [501, 303] width 431 height 19
type input "14:00"
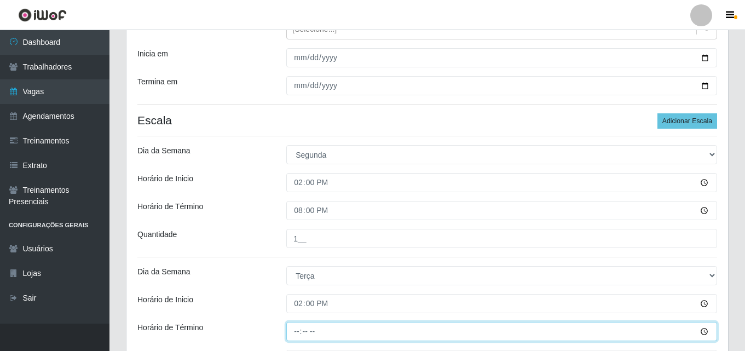
type input "20:00"
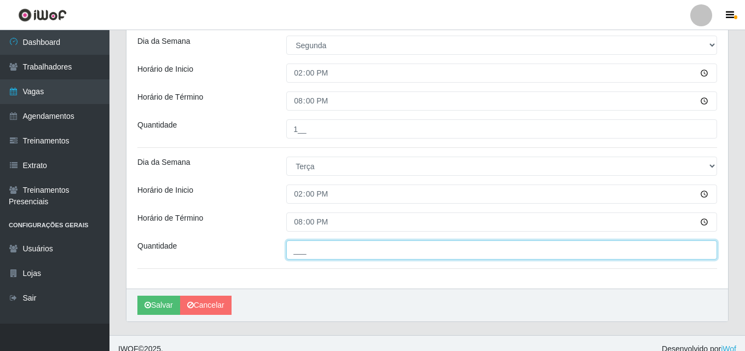
click at [315, 256] on input "___" at bounding box center [501, 249] width 431 height 19
type input "1__"
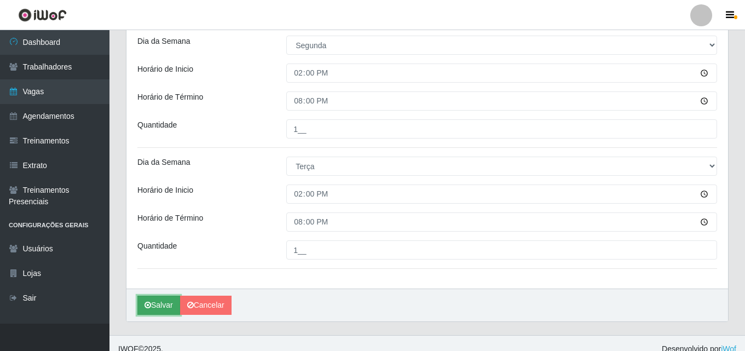
click at [143, 307] on button "Salvar" at bounding box center [158, 305] width 43 height 19
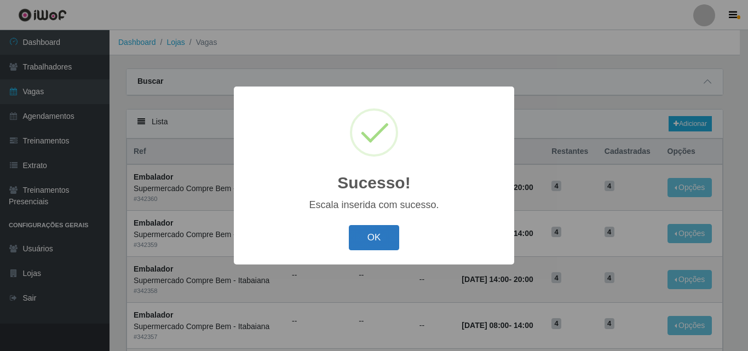
click at [377, 236] on button "OK" at bounding box center [374, 238] width 51 height 26
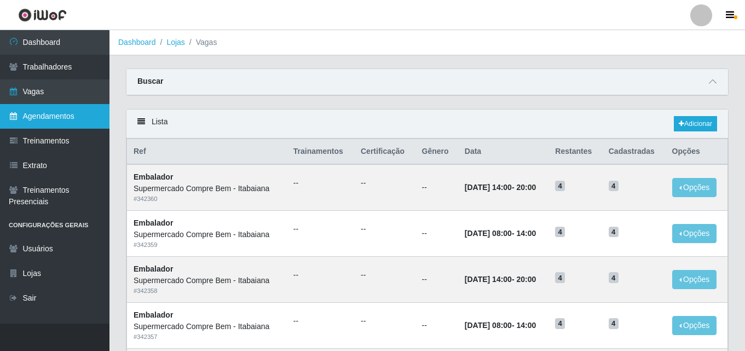
click at [55, 119] on link "Agendamentos" at bounding box center [55, 116] width 110 height 25
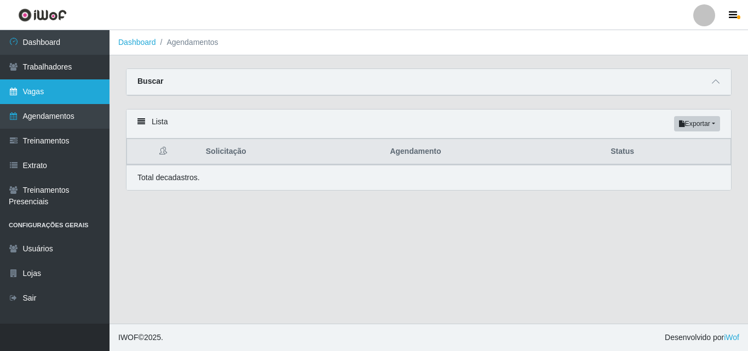
click at [32, 98] on link "Vagas" at bounding box center [55, 91] width 110 height 25
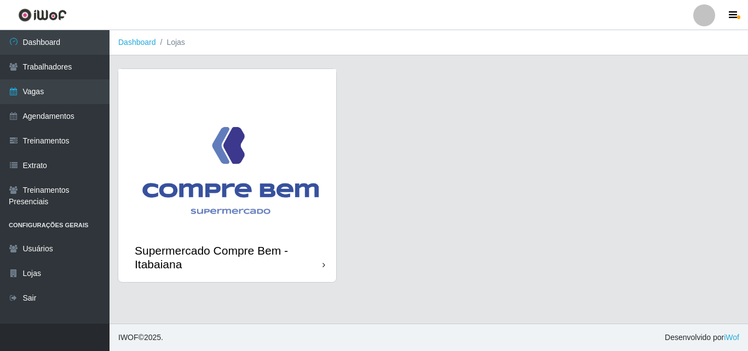
click at [251, 164] on img at bounding box center [227, 151] width 218 height 164
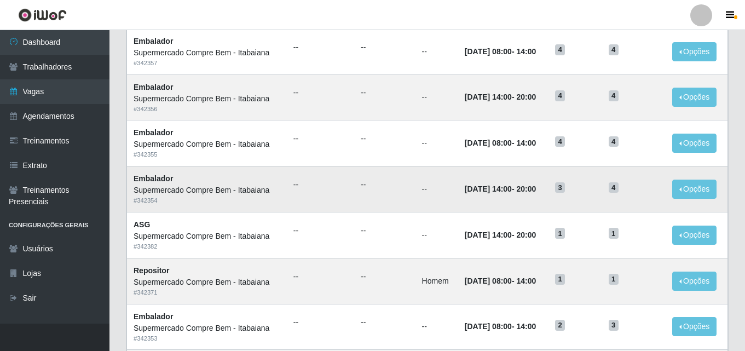
scroll to position [577, 0]
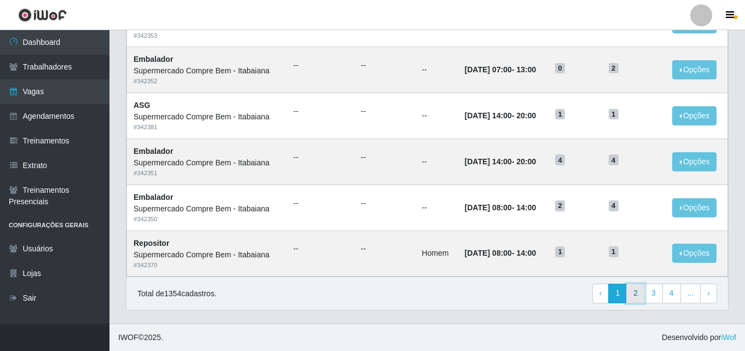
click at [634, 298] on link "2" at bounding box center [636, 294] width 19 height 20
